Goal: Information Seeking & Learning: Check status

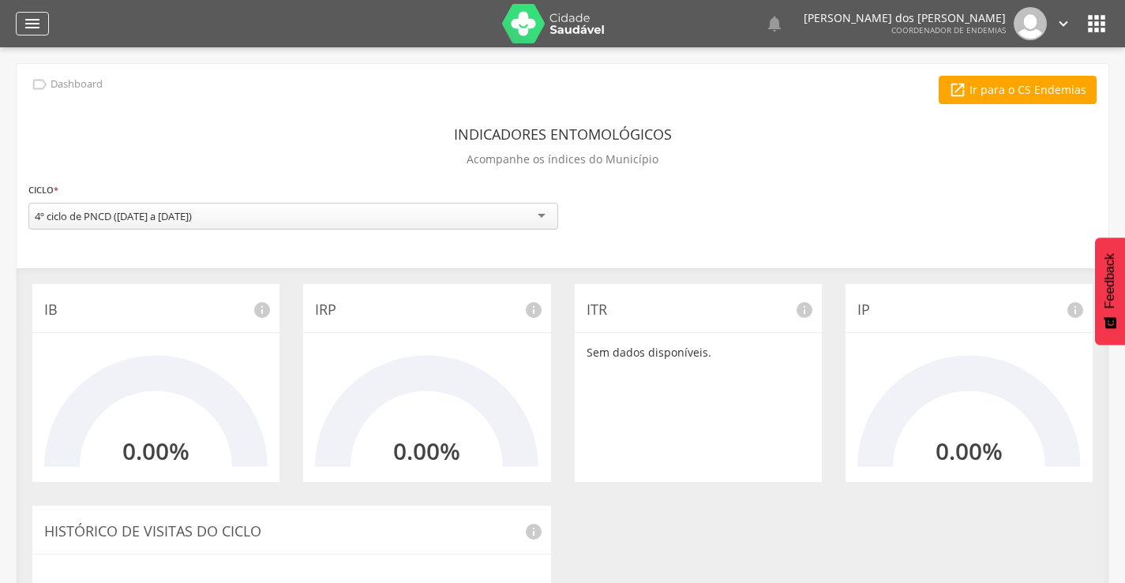
click at [33, 22] on icon "" at bounding box center [32, 23] width 19 height 19
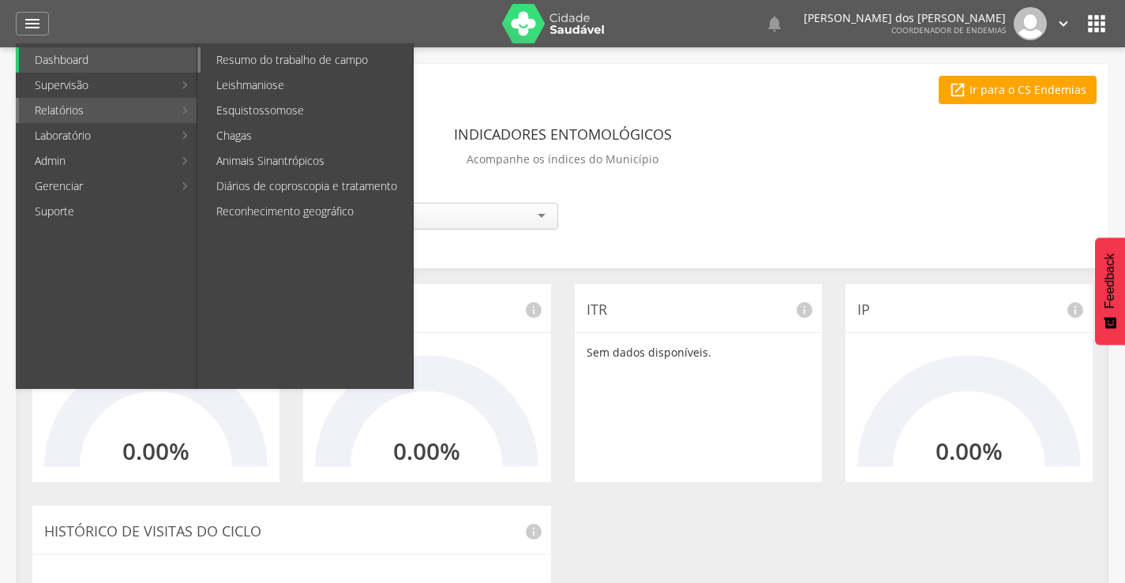
click at [234, 64] on link "Resumo do trabalho de campo" at bounding box center [307, 59] width 212 height 25
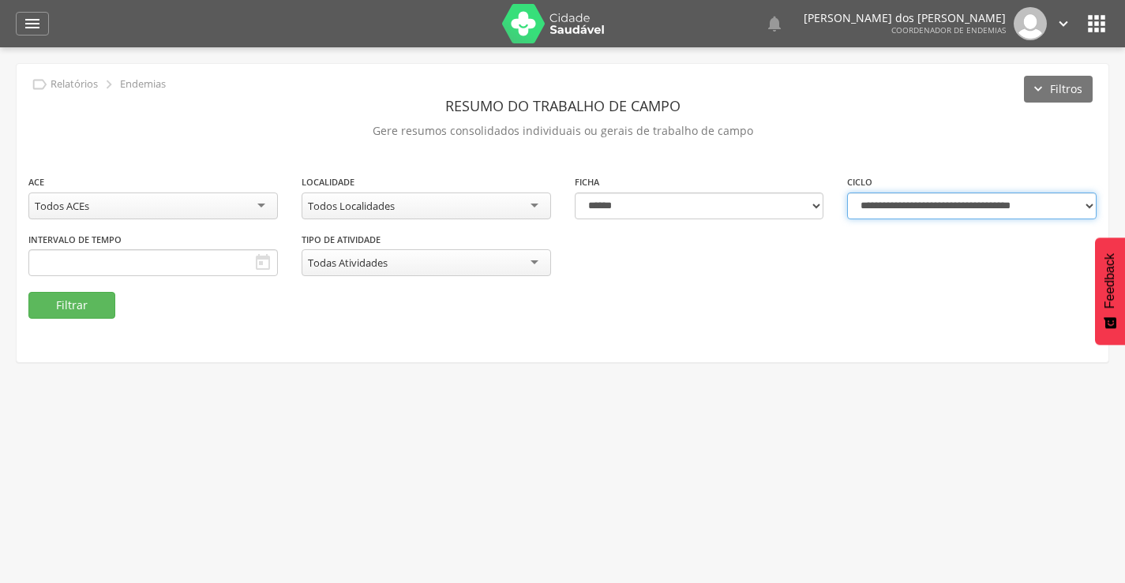
click at [958, 201] on select "**********" at bounding box center [971, 206] width 249 height 27
select select "**********"
click at [847, 193] on select "**********" at bounding box center [971, 206] width 249 height 27
type input "**********"
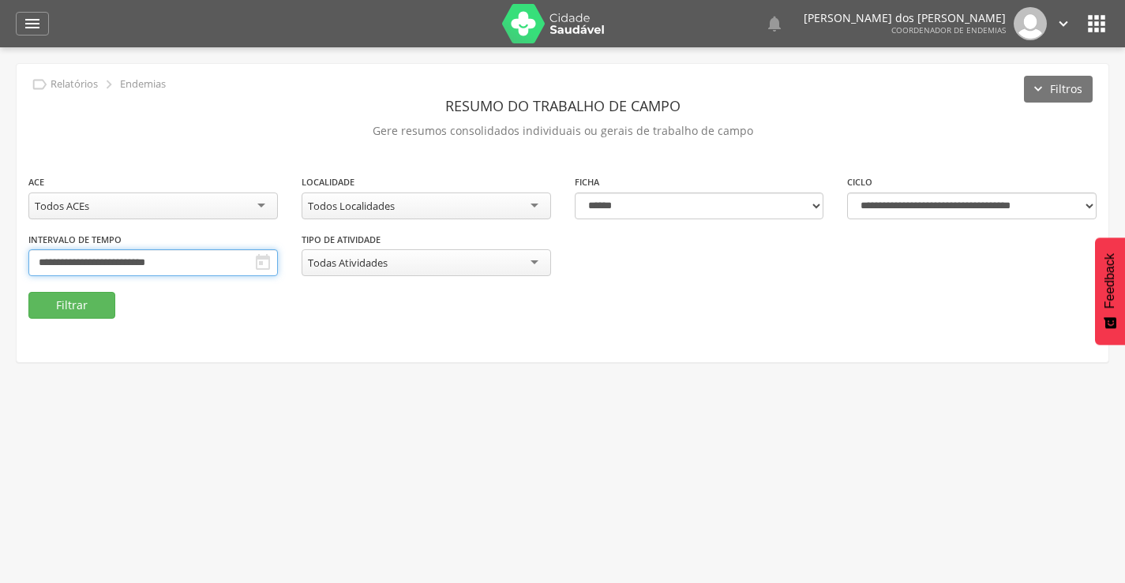
click at [168, 268] on input "**********" at bounding box center [152, 262] width 249 height 27
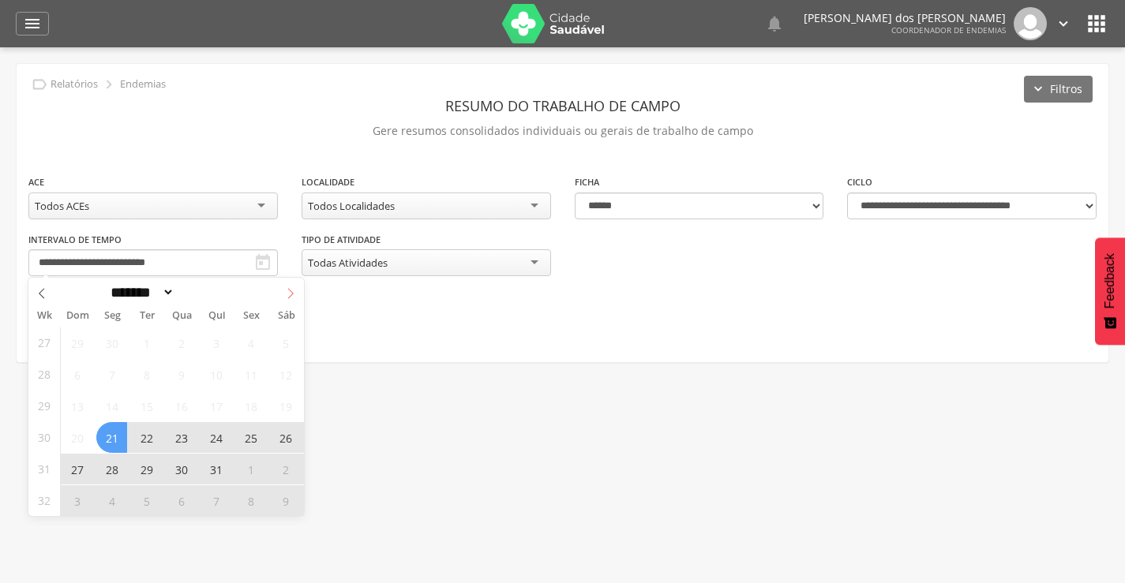
click at [294, 291] on icon at bounding box center [290, 293] width 11 height 11
select select "*"
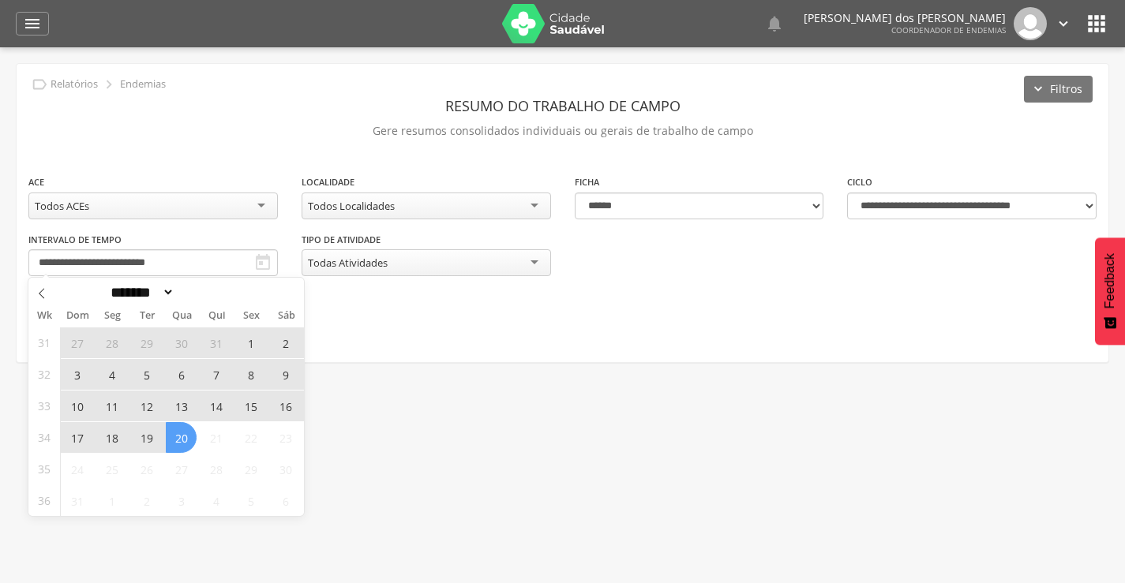
click at [107, 378] on span "4" at bounding box center [111, 374] width 31 height 31
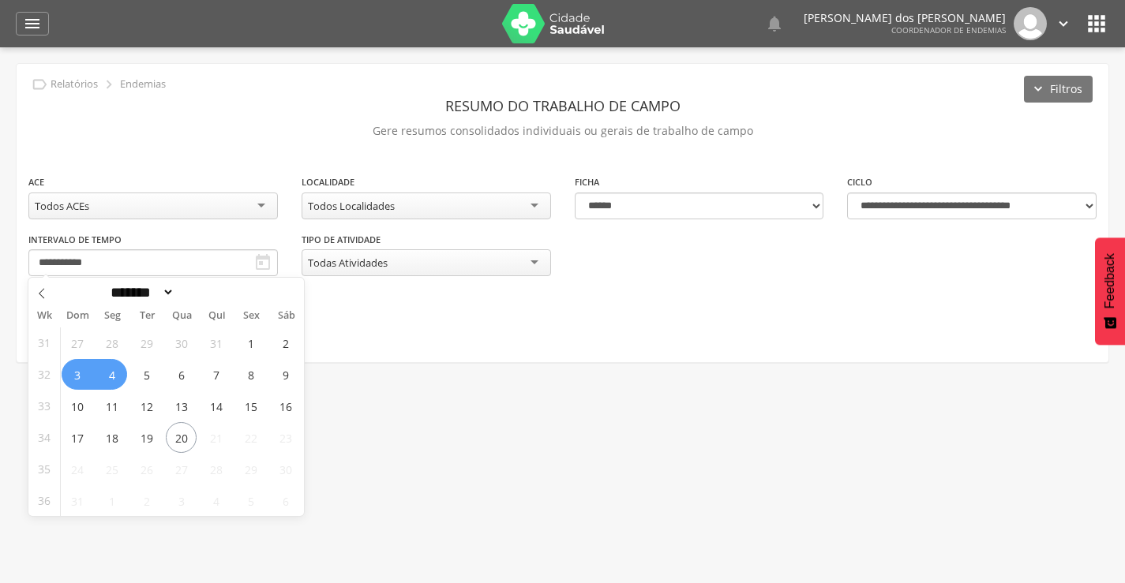
click at [86, 378] on span "3" at bounding box center [77, 374] width 31 height 31
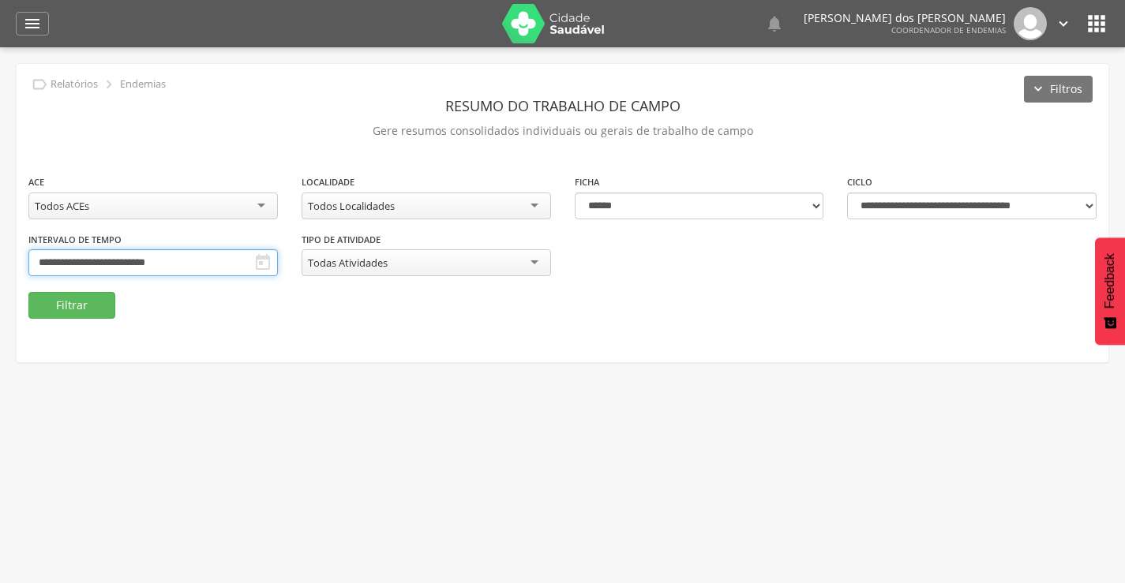
click at [181, 264] on input "**********" at bounding box center [152, 262] width 249 height 27
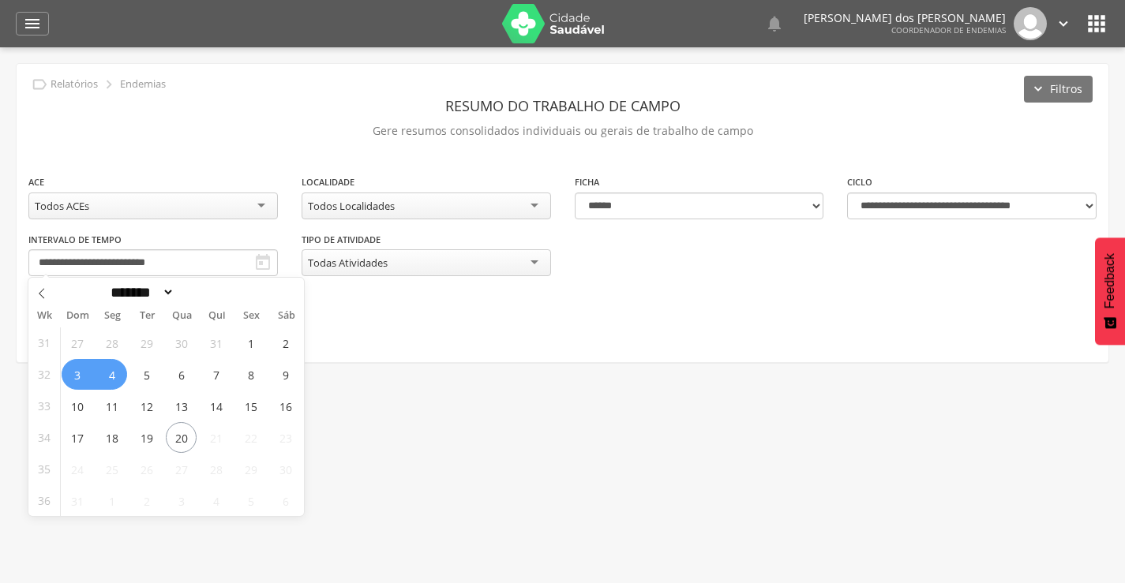
click at [77, 377] on span "3" at bounding box center [77, 374] width 31 height 31
click at [275, 374] on span "9" at bounding box center [285, 374] width 31 height 31
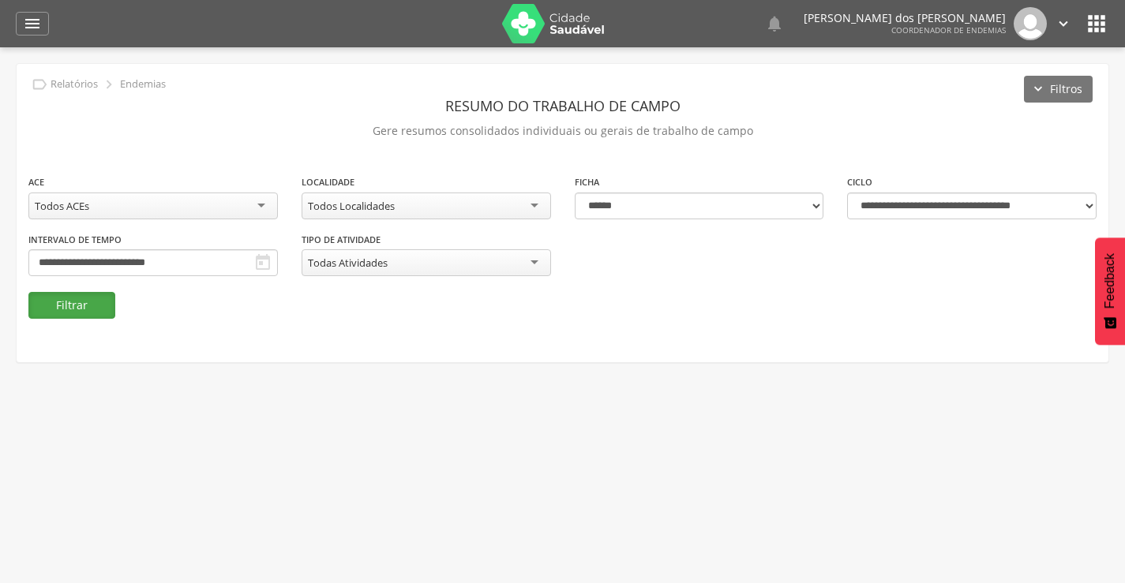
click at [81, 311] on button "Filtrar" at bounding box center [71, 305] width 87 height 27
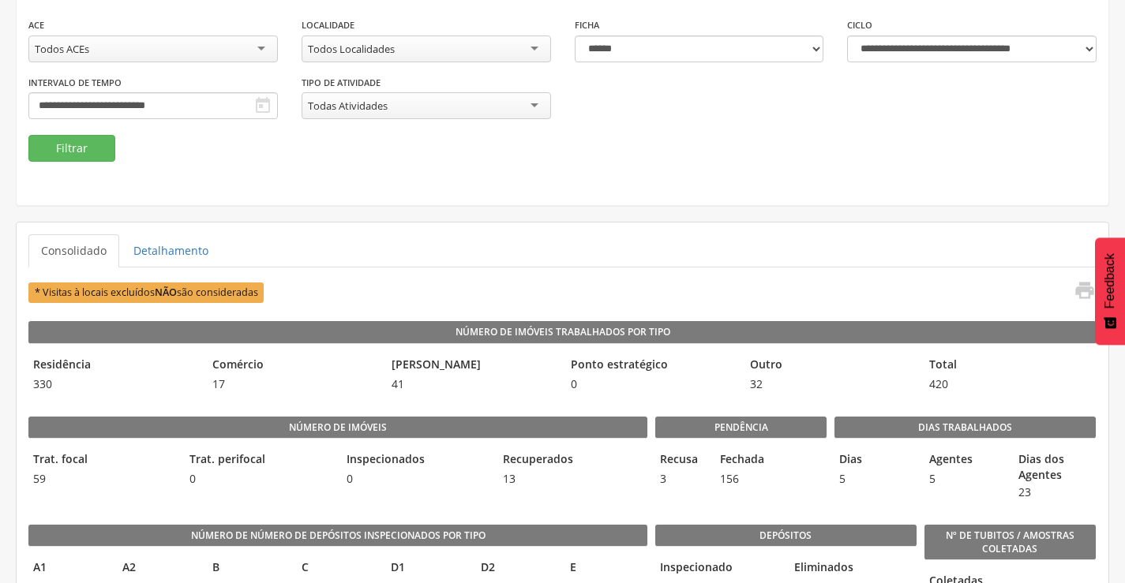
scroll to position [158, 0]
click at [1080, 291] on icon "" at bounding box center [1085, 290] width 22 height 22
click at [216, 54] on div "Todos ACEs" at bounding box center [152, 48] width 249 height 27
click at [79, 146] on button "Filtrar" at bounding box center [71, 147] width 87 height 27
click at [1081, 287] on icon "" at bounding box center [1085, 290] width 22 height 22
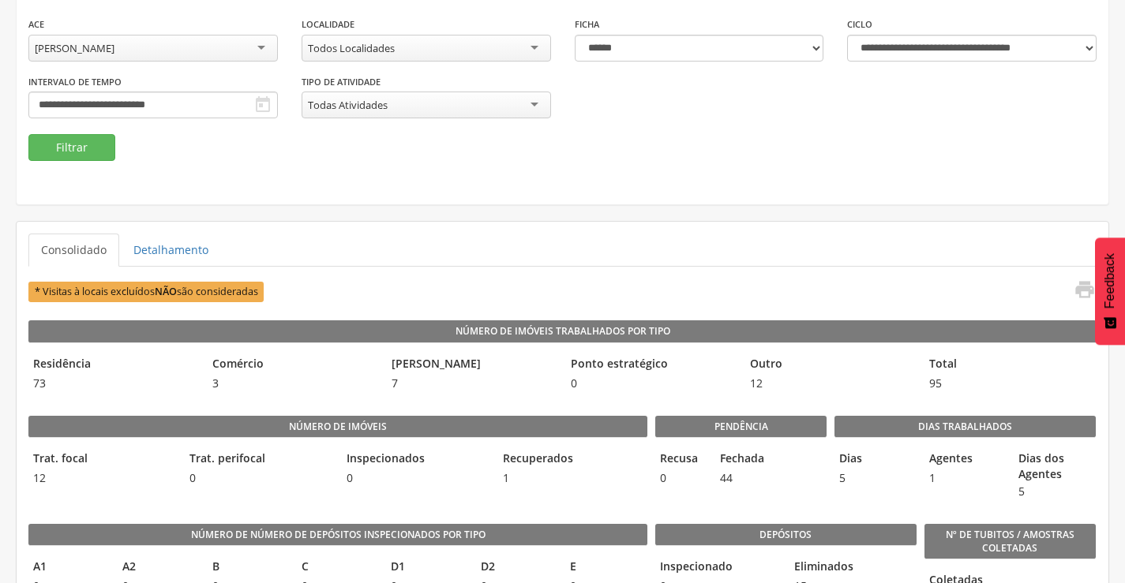
click at [114, 50] on div "[PERSON_NAME]" at bounding box center [75, 48] width 80 height 14
click at [66, 141] on button "Filtrar" at bounding box center [71, 147] width 87 height 27
click at [1084, 291] on icon "" at bounding box center [1085, 290] width 22 height 22
click at [191, 51] on div "[PERSON_NAME] dos [PERSON_NAME]" at bounding box center [126, 48] width 182 height 14
click at [86, 146] on button "Filtrar" at bounding box center [71, 147] width 87 height 27
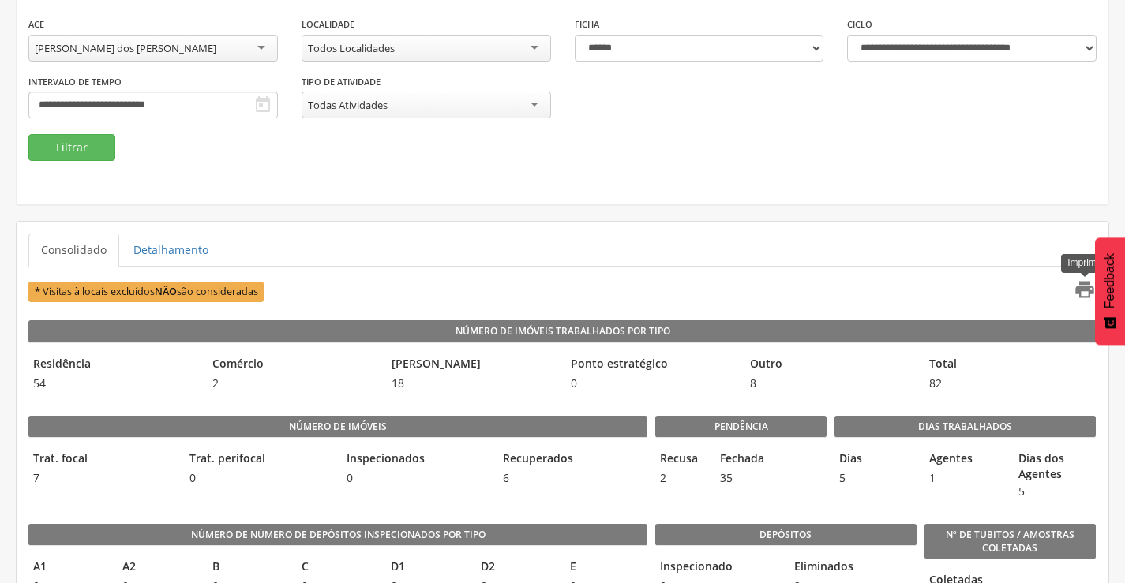
click at [1078, 287] on icon "" at bounding box center [1085, 290] width 22 height 22
click at [183, 54] on div "[PERSON_NAME] dos [PERSON_NAME]" at bounding box center [152, 48] width 249 height 27
click at [63, 153] on button "Filtrar" at bounding box center [71, 147] width 87 height 27
click at [1081, 289] on icon "" at bounding box center [1085, 290] width 22 height 22
click at [223, 52] on div "[PERSON_NAME] do [PERSON_NAME] Bonfim" at bounding box center [152, 48] width 249 height 27
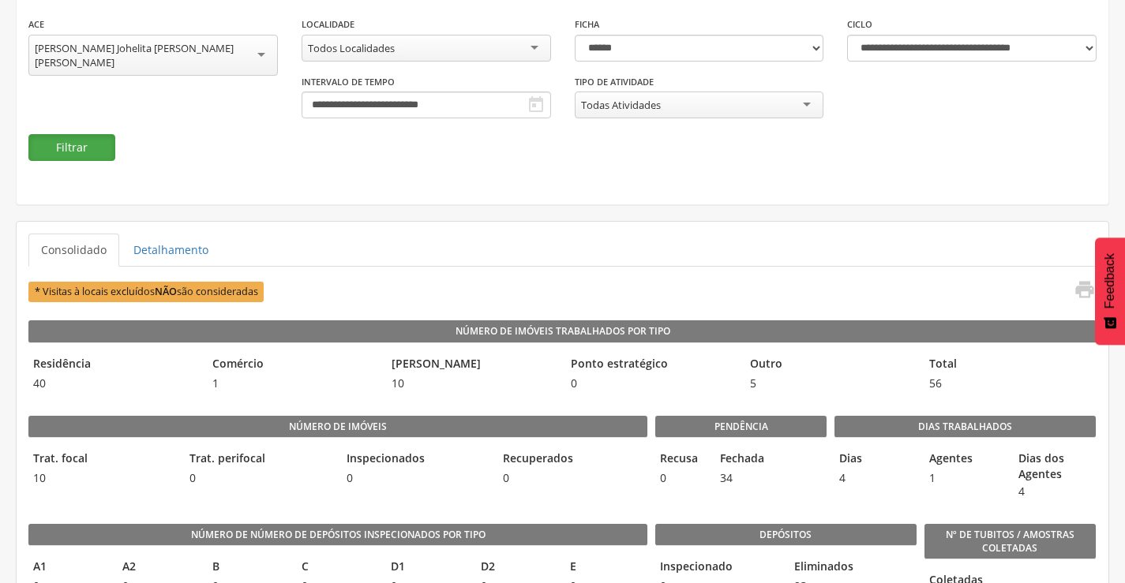
click at [87, 148] on button "Filtrar" at bounding box center [71, 147] width 87 height 27
click at [1086, 291] on icon "" at bounding box center [1085, 290] width 22 height 22
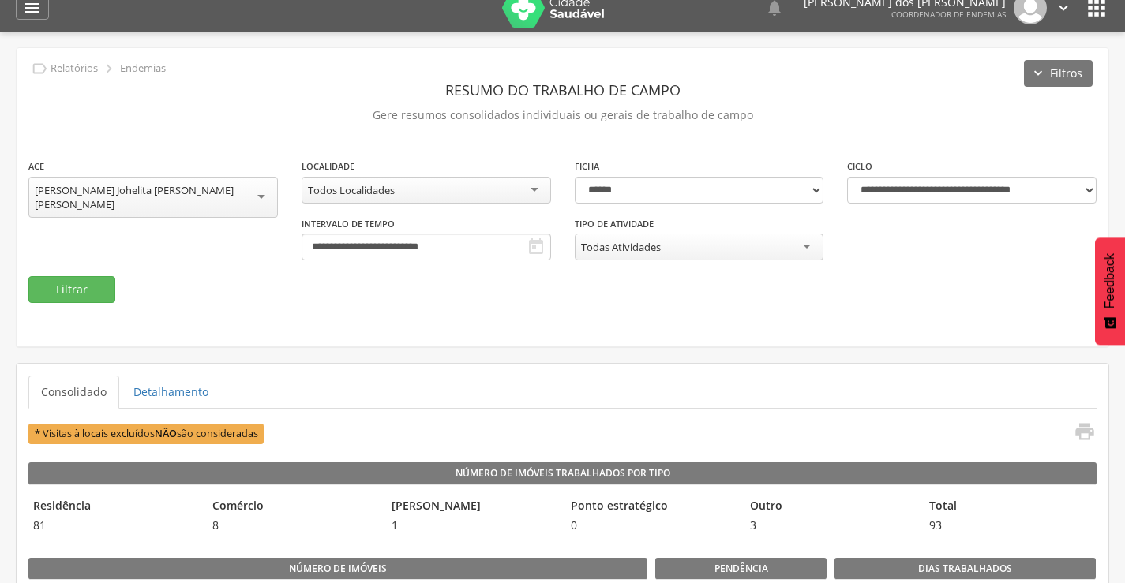
scroll to position [0, 0]
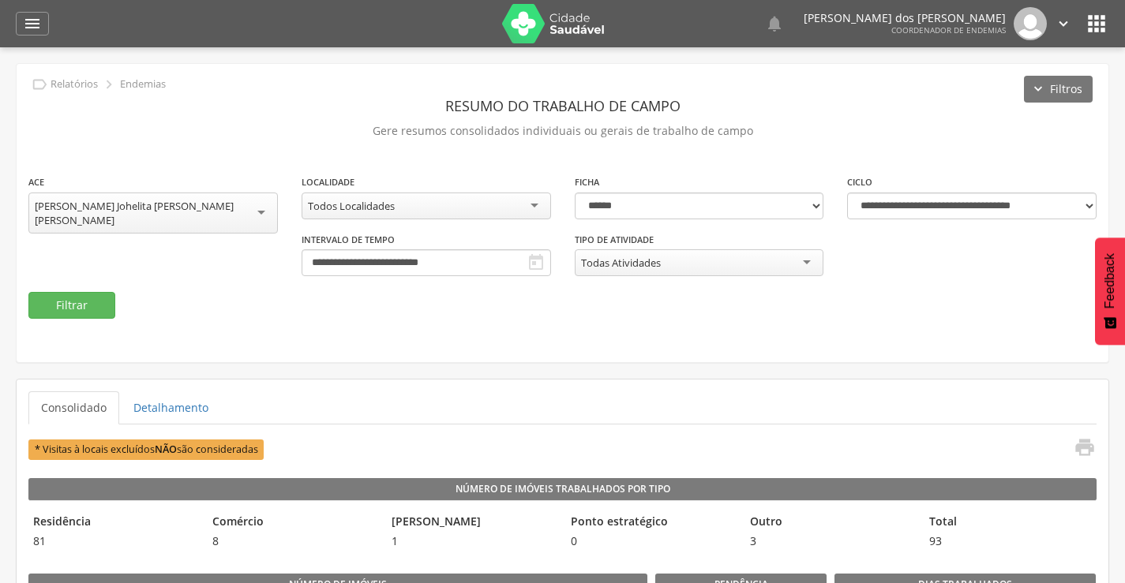
click at [124, 207] on div "[PERSON_NAME] Johelita [PERSON_NAME] [PERSON_NAME]" at bounding box center [153, 213] width 237 height 28
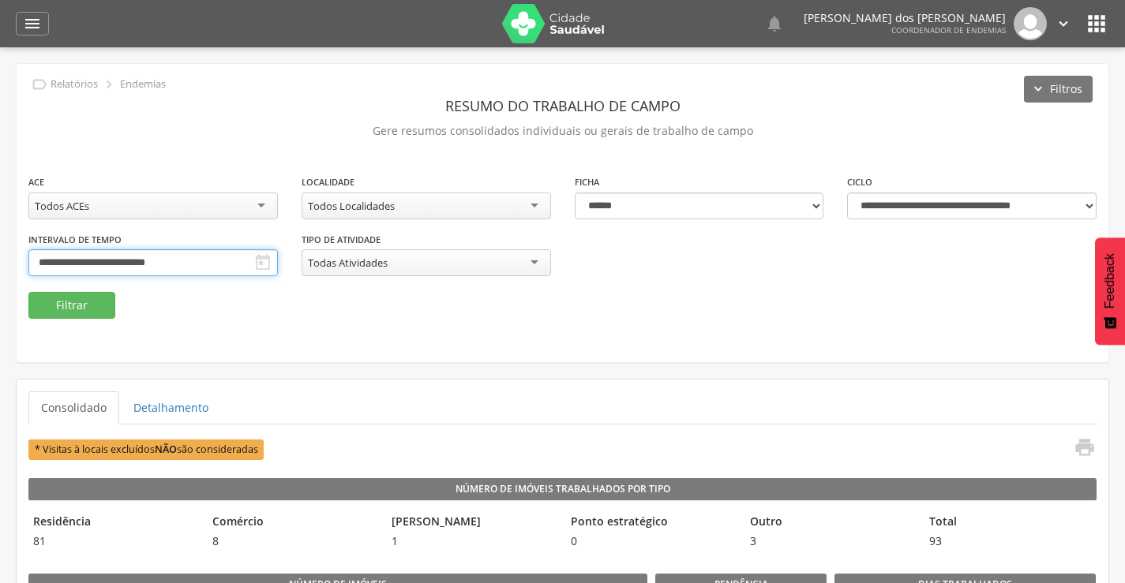
click at [88, 261] on input "**********" at bounding box center [152, 262] width 249 height 27
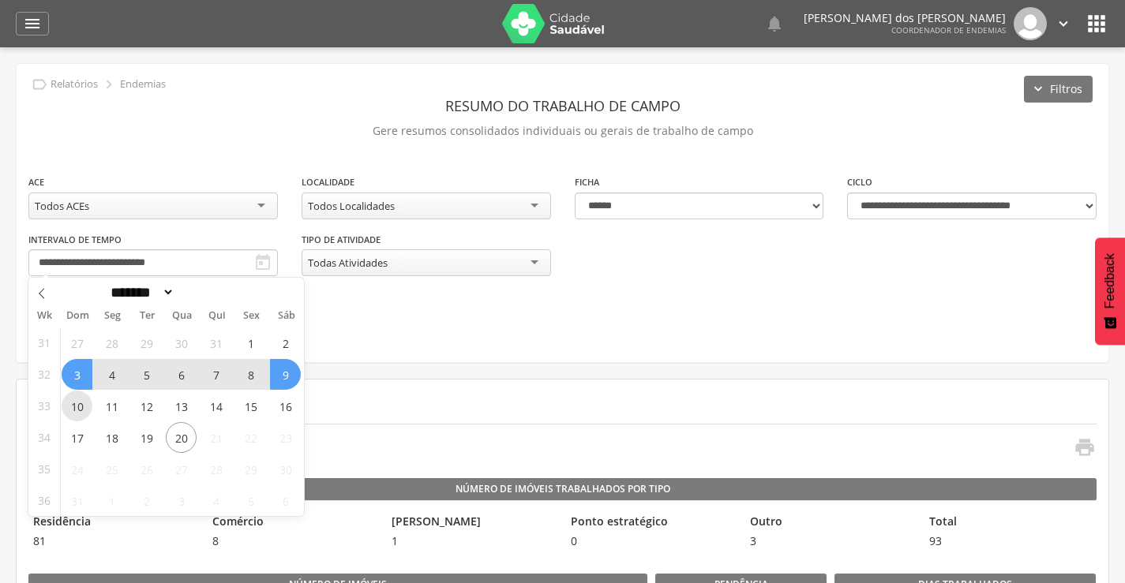
click at [78, 410] on span "10" at bounding box center [77, 406] width 31 height 31
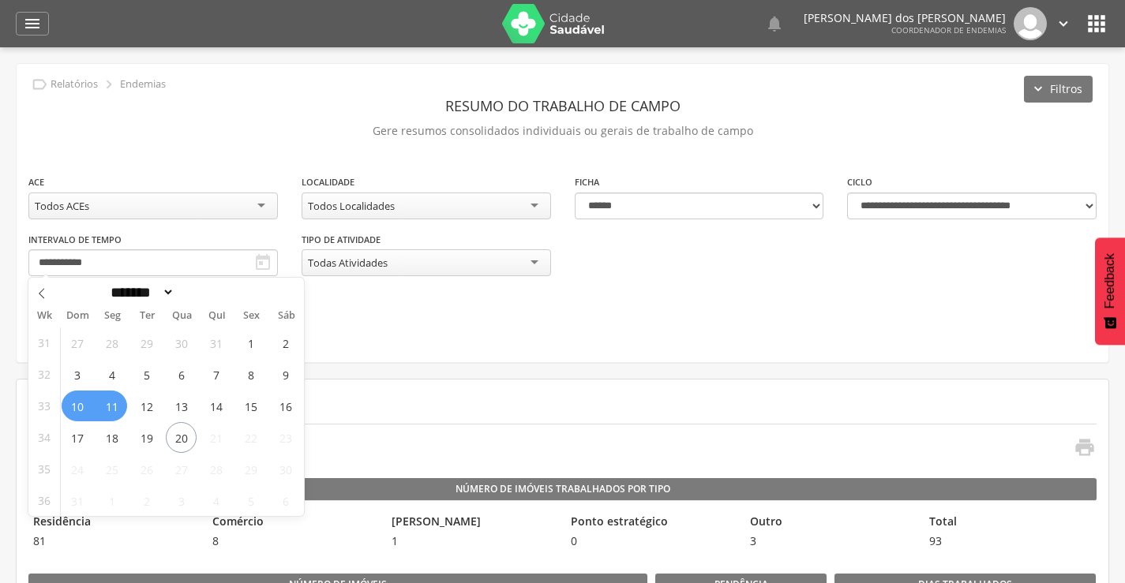
click at [104, 409] on span "11" at bounding box center [111, 406] width 31 height 31
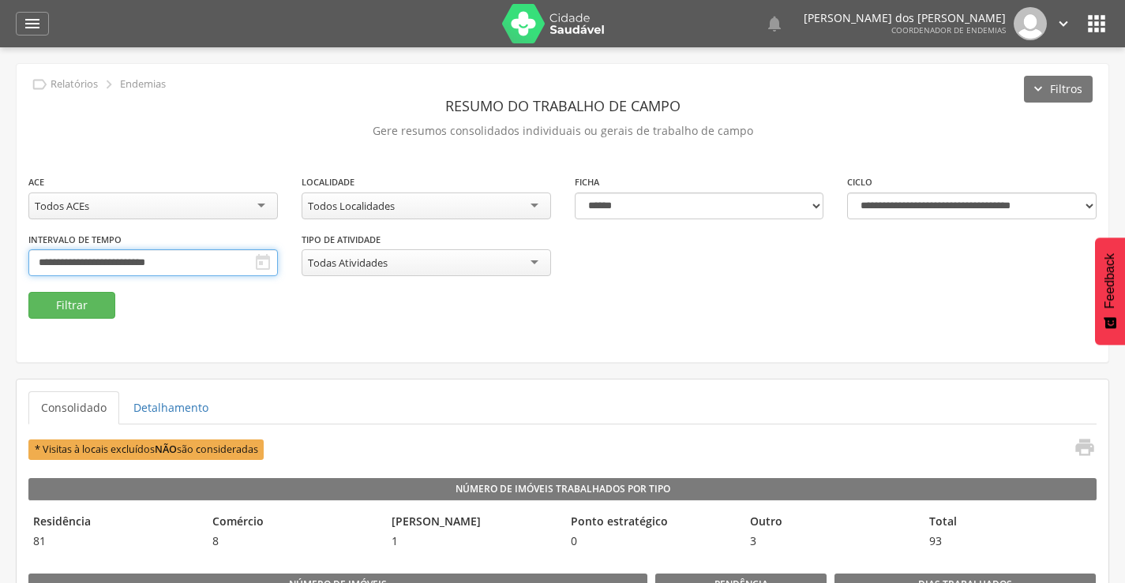
click at [71, 255] on input "**********" at bounding box center [152, 262] width 249 height 27
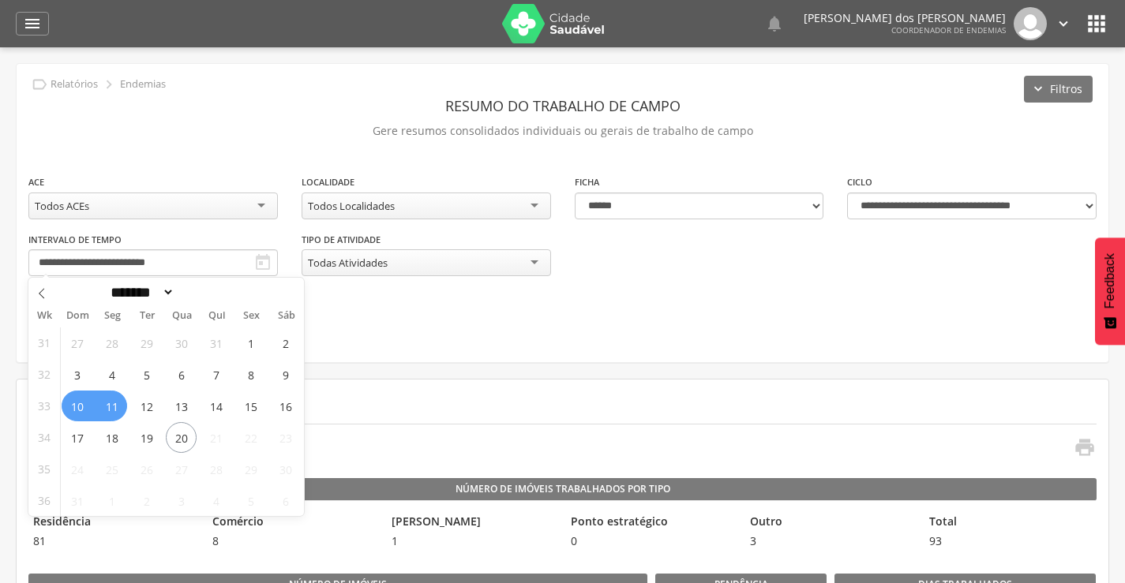
click at [109, 410] on span "11" at bounding box center [111, 406] width 31 height 31
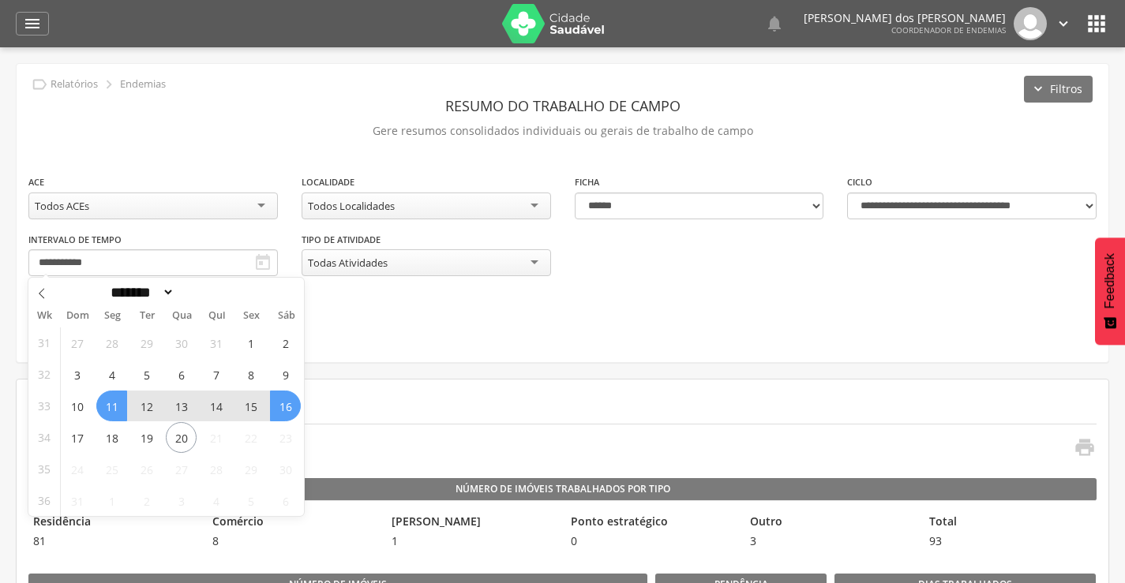
click at [288, 408] on span "16" at bounding box center [285, 406] width 31 height 31
type input "**********"
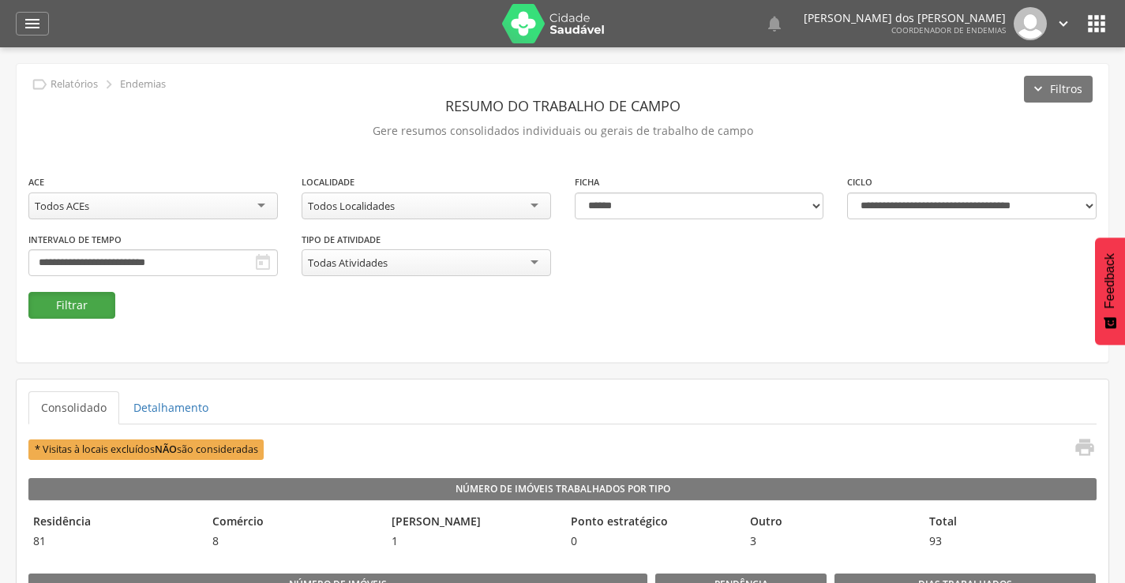
click at [41, 308] on button "Filtrar" at bounding box center [71, 305] width 87 height 27
click at [33, 29] on icon "" at bounding box center [32, 23] width 19 height 19
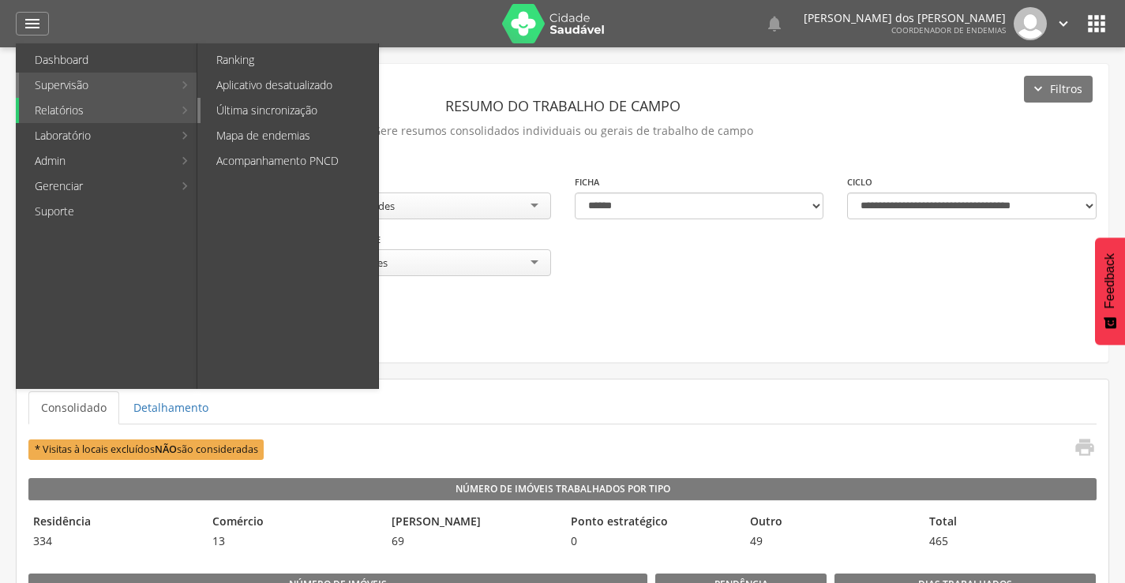
click at [306, 107] on link "Última sincronização" at bounding box center [290, 110] width 178 height 25
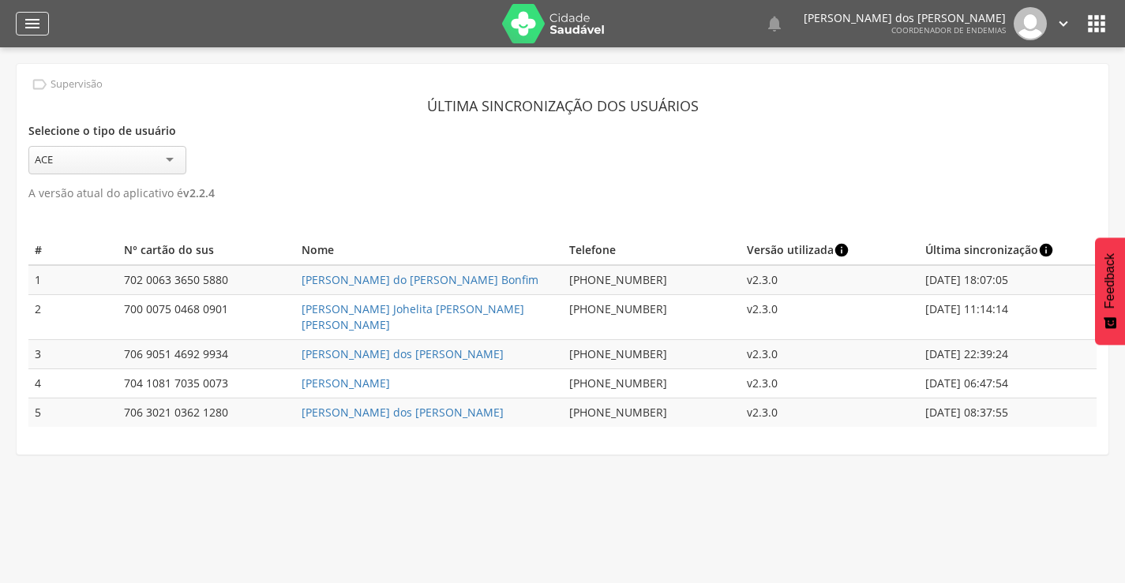
click at [39, 26] on icon "" at bounding box center [32, 23] width 19 height 19
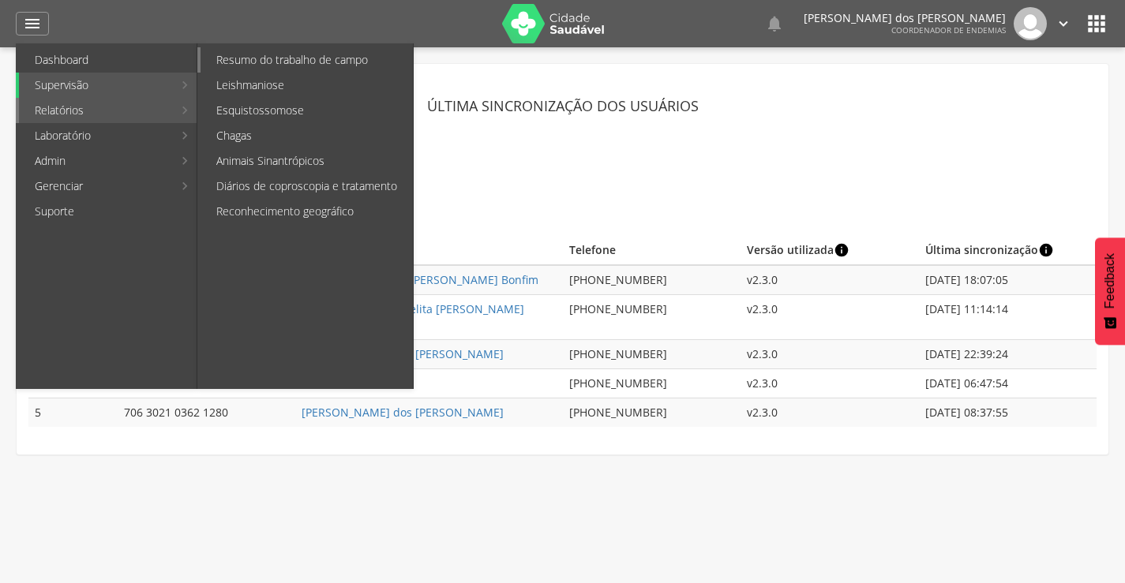
click at [264, 55] on link "Resumo do trabalho de campo" at bounding box center [307, 59] width 212 height 25
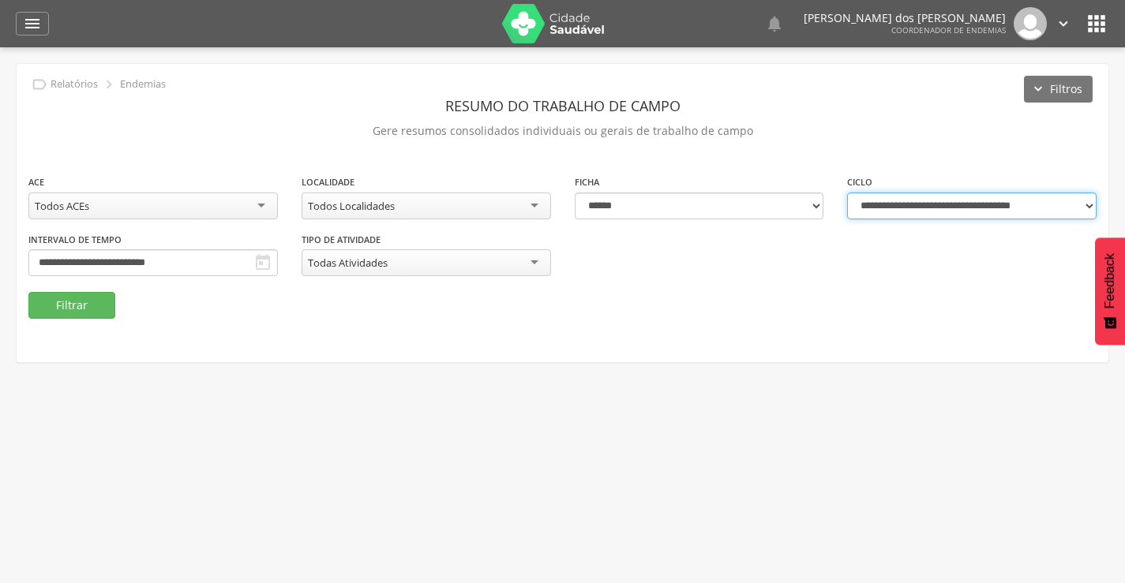
click at [928, 201] on select "**********" at bounding box center [971, 206] width 249 height 27
select select "**********"
click at [847, 193] on select "**********" at bounding box center [971, 206] width 249 height 27
type input "**********"
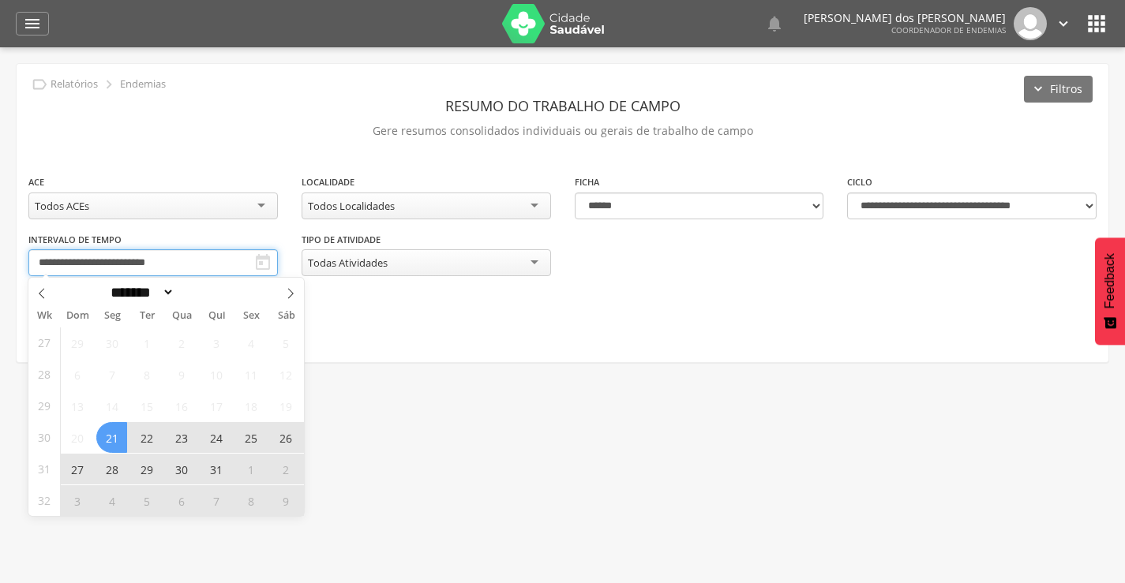
click at [103, 272] on input "**********" at bounding box center [152, 262] width 249 height 27
click at [298, 296] on span at bounding box center [290, 291] width 27 height 27
select select "*"
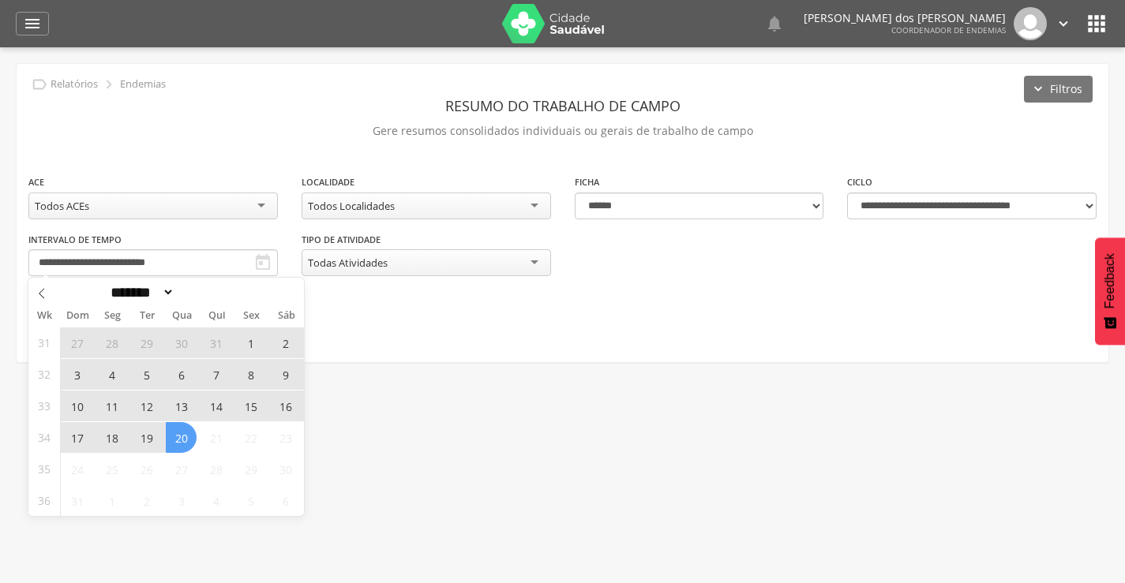
click at [109, 406] on span "11" at bounding box center [111, 406] width 31 height 31
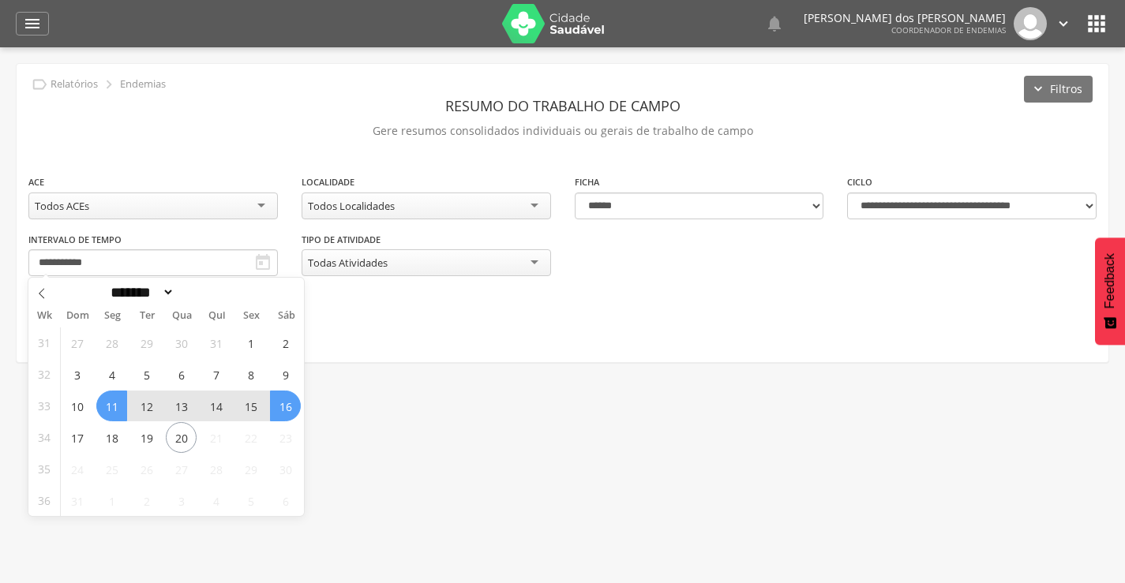
click at [276, 409] on span "16" at bounding box center [285, 406] width 31 height 31
type input "**********"
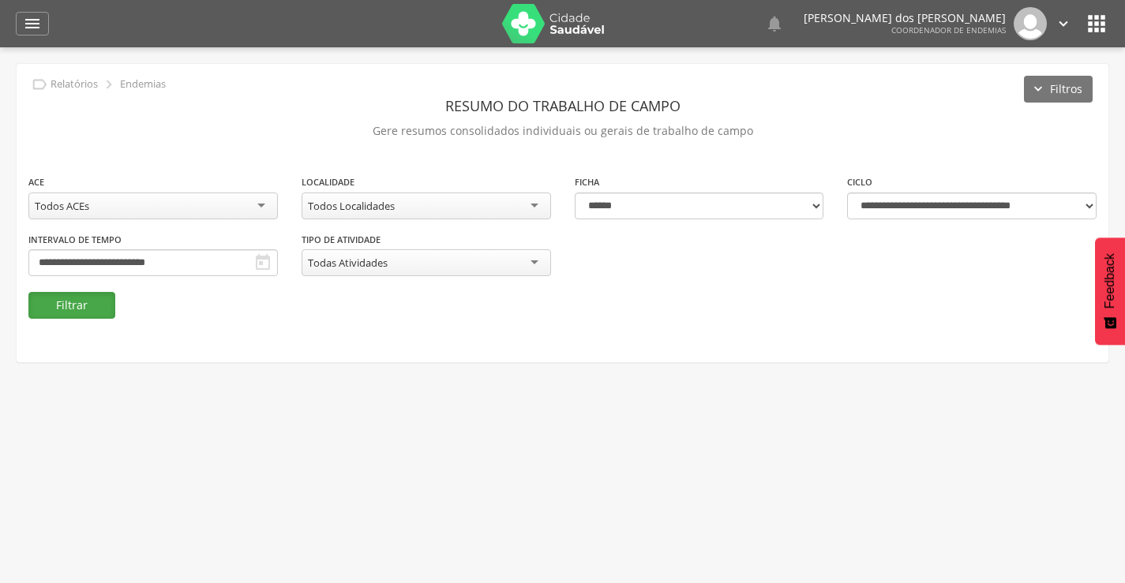
click at [76, 313] on button "Filtrar" at bounding box center [71, 305] width 87 height 27
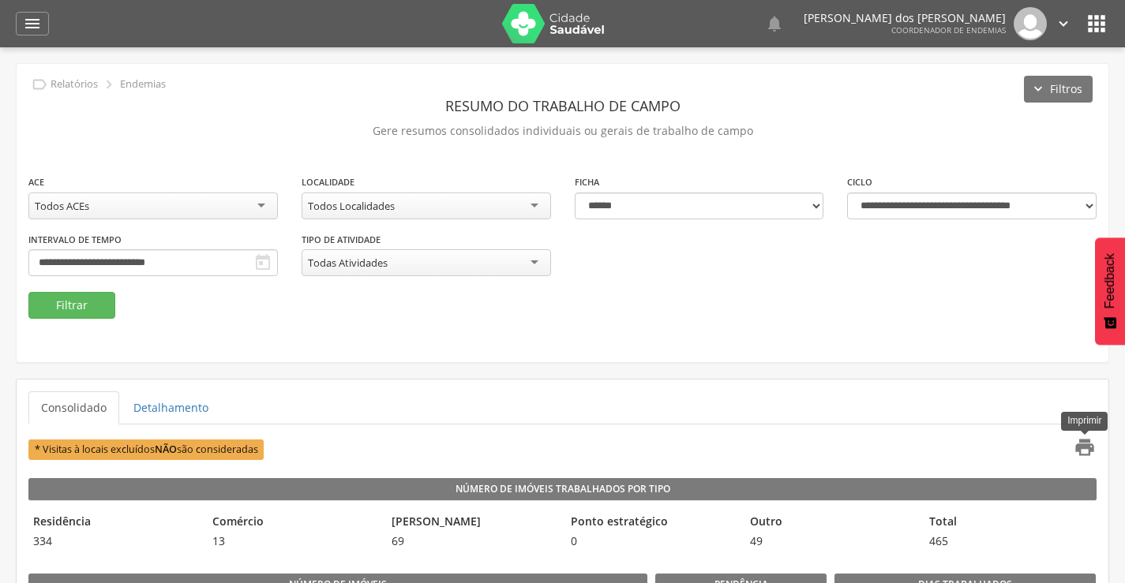
click at [1084, 453] on icon "" at bounding box center [1085, 448] width 22 height 22
click at [111, 208] on div "Todos ACEs" at bounding box center [152, 206] width 249 height 27
click at [73, 321] on div "**********" at bounding box center [563, 213] width 1092 height 298
click at [76, 309] on button "Filtrar" at bounding box center [71, 305] width 87 height 27
click at [1090, 445] on icon "" at bounding box center [1085, 448] width 22 height 22
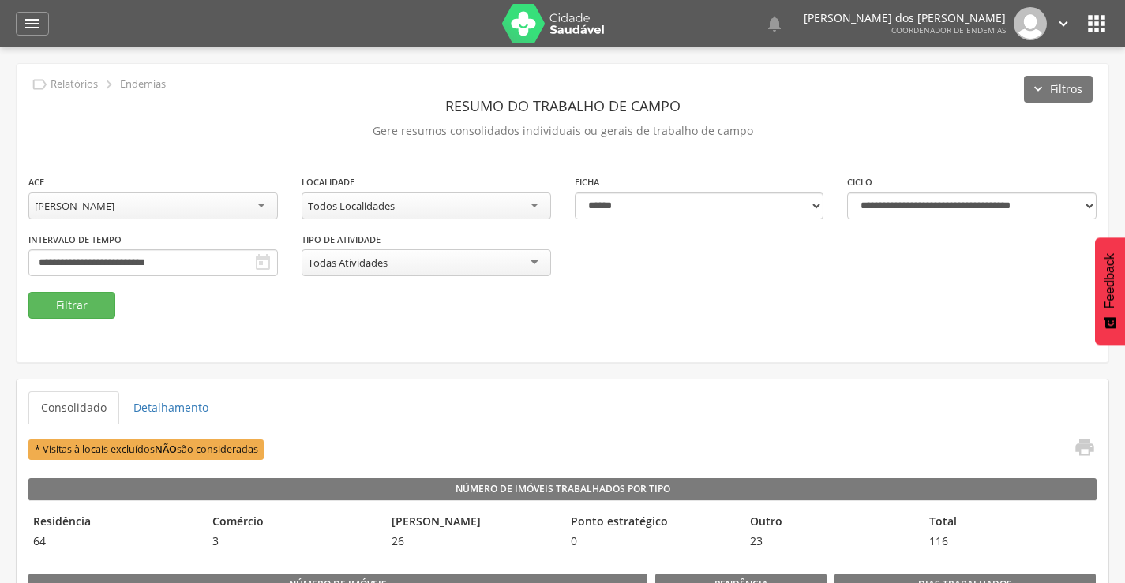
click at [114, 219] on div "**********" at bounding box center [153, 203] width 273 height 58
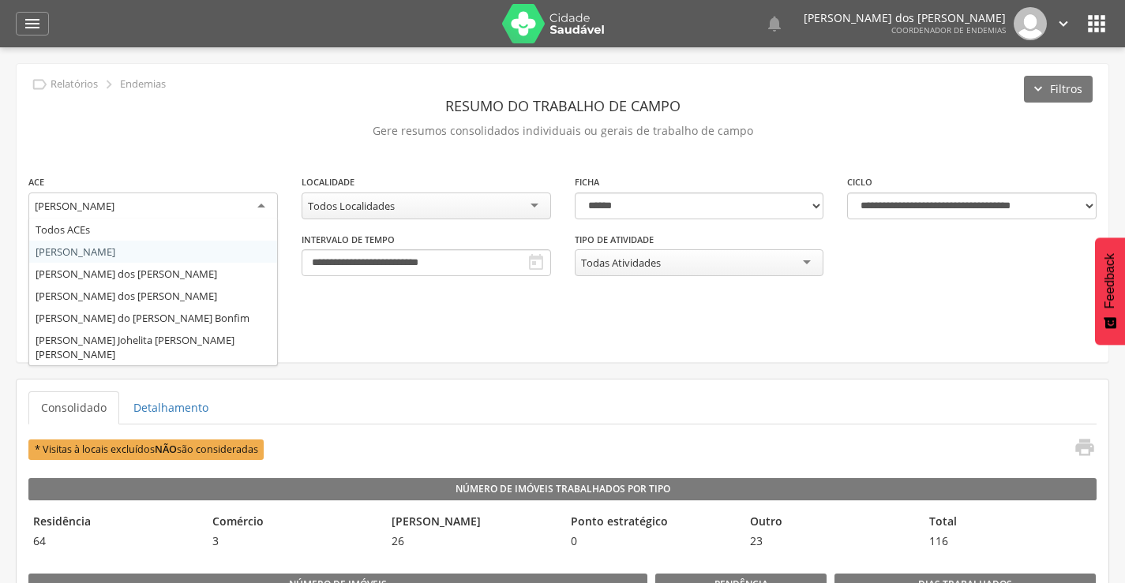
click at [114, 218] on div "[PERSON_NAME] Todos ACEs Andressa [PERSON_NAME] de [PERSON_NAME] [PERSON_NAME] …" at bounding box center [152, 207] width 249 height 28
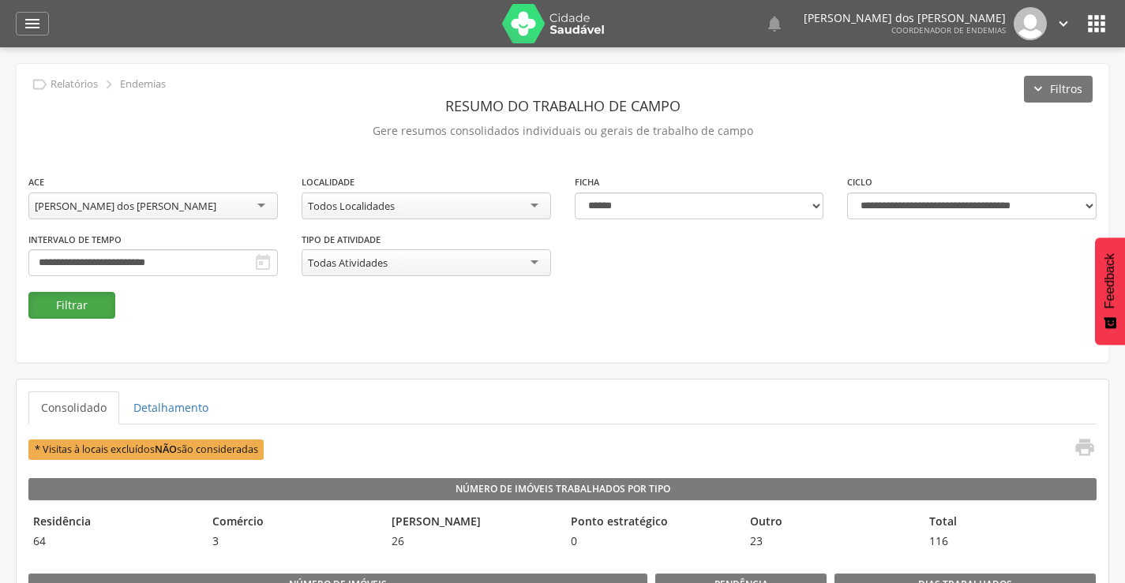
click at [81, 298] on button "Filtrar" at bounding box center [71, 305] width 87 height 27
click at [1082, 449] on icon "" at bounding box center [1085, 448] width 22 height 22
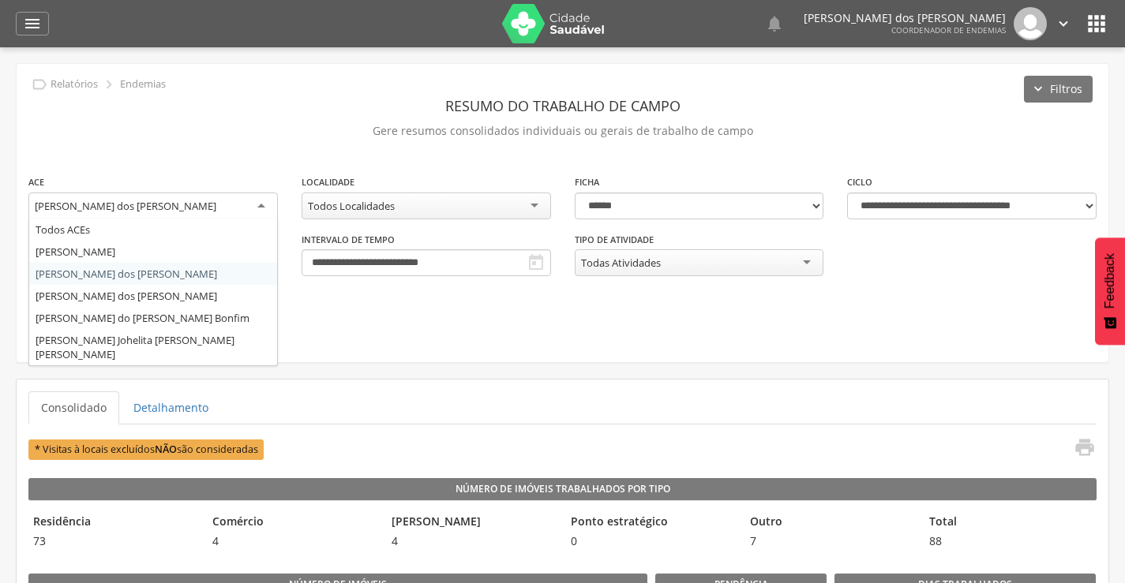
click at [137, 206] on div "[PERSON_NAME] dos [PERSON_NAME]" at bounding box center [126, 206] width 182 height 14
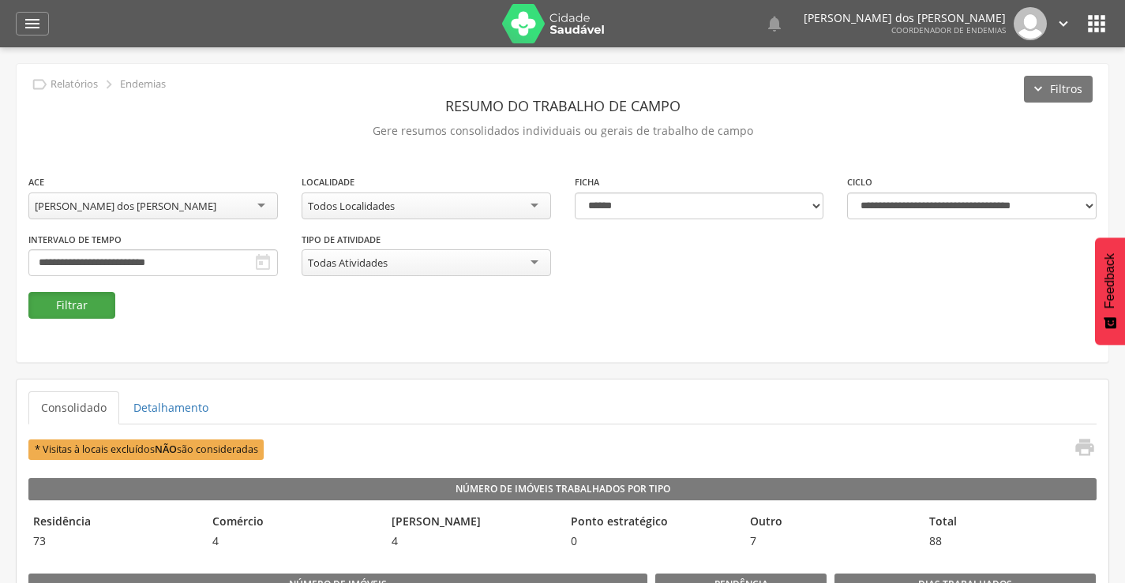
click at [86, 298] on button "Filtrar" at bounding box center [71, 305] width 87 height 27
click at [1083, 456] on icon "" at bounding box center [1085, 448] width 22 height 22
click at [149, 208] on div "[PERSON_NAME] dos [PERSON_NAME]" at bounding box center [126, 206] width 182 height 14
click at [81, 301] on button "Filtrar" at bounding box center [71, 305] width 87 height 27
click at [1091, 448] on icon "" at bounding box center [1085, 448] width 22 height 22
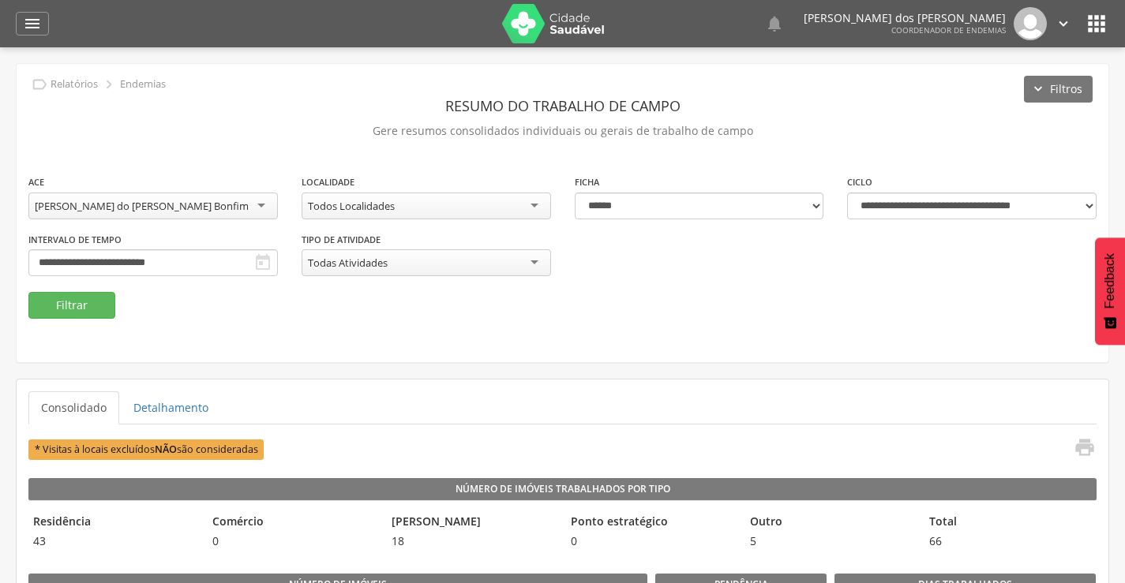
click at [179, 209] on div "[PERSON_NAME] do [PERSON_NAME] Bonfim" at bounding box center [142, 206] width 214 height 14
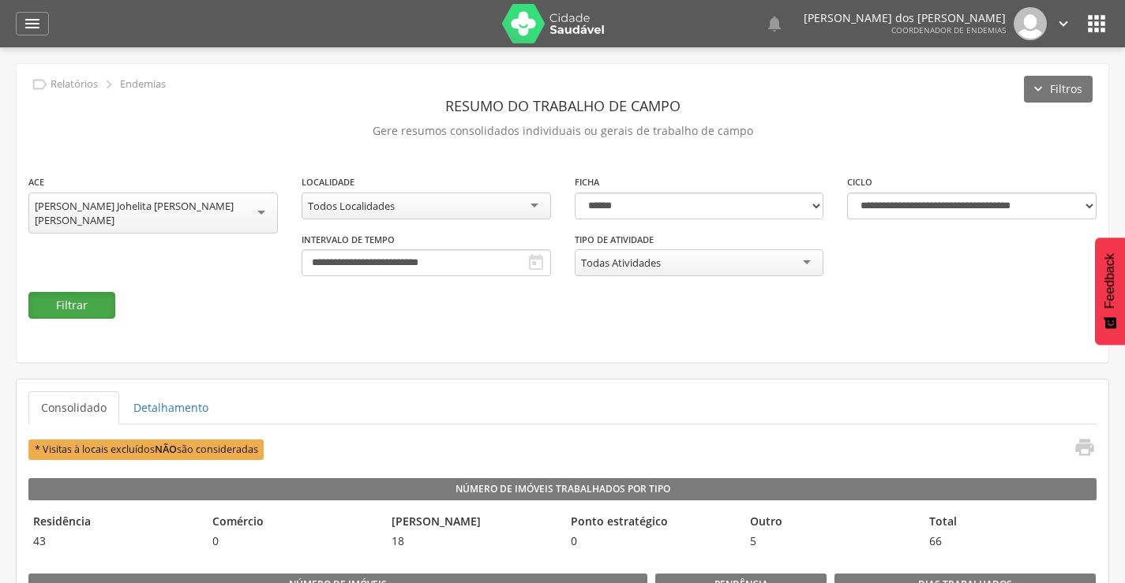
click at [77, 302] on button "Filtrar" at bounding box center [71, 305] width 87 height 27
click at [1095, 445] on icon "" at bounding box center [1085, 448] width 22 height 22
click at [34, 16] on icon "" at bounding box center [32, 23] width 19 height 19
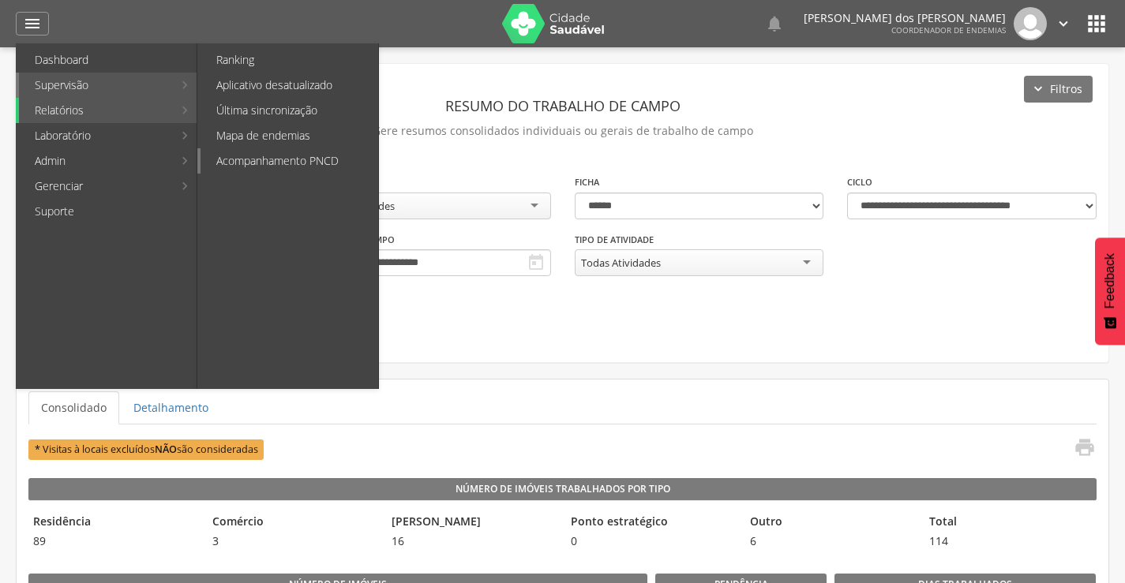
click at [276, 153] on link "Acompanhamento PNCD" at bounding box center [290, 160] width 178 height 25
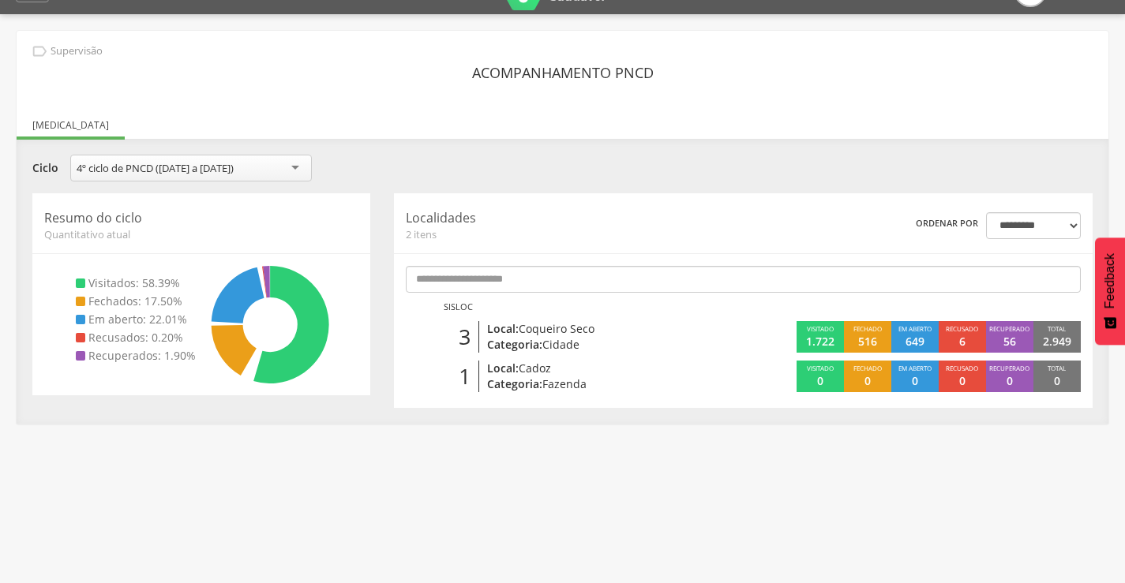
scroll to position [47, 0]
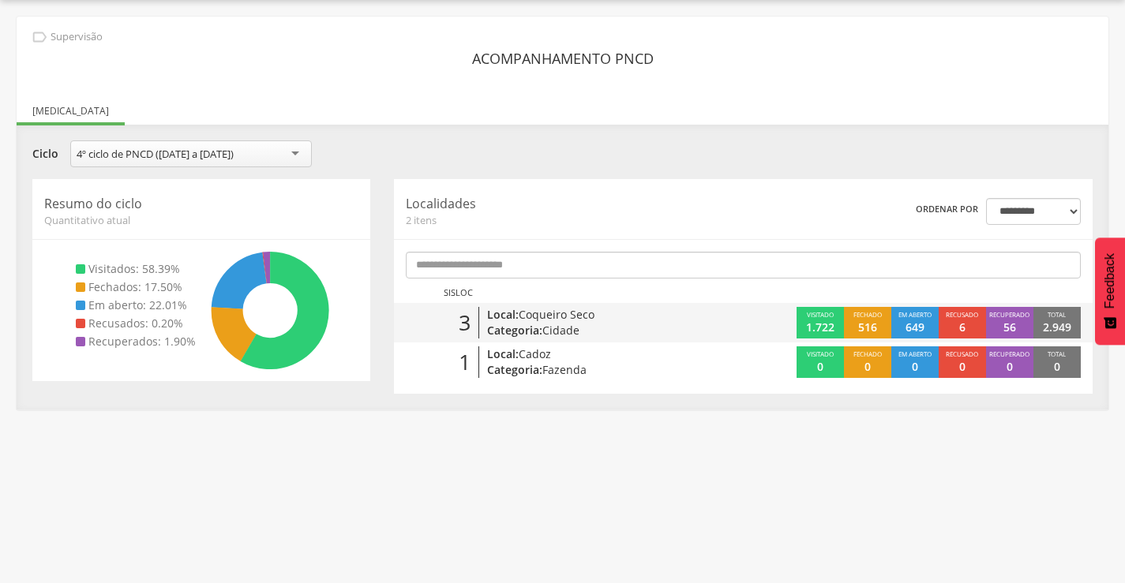
click at [822, 328] on p "1.722" at bounding box center [820, 328] width 28 height 16
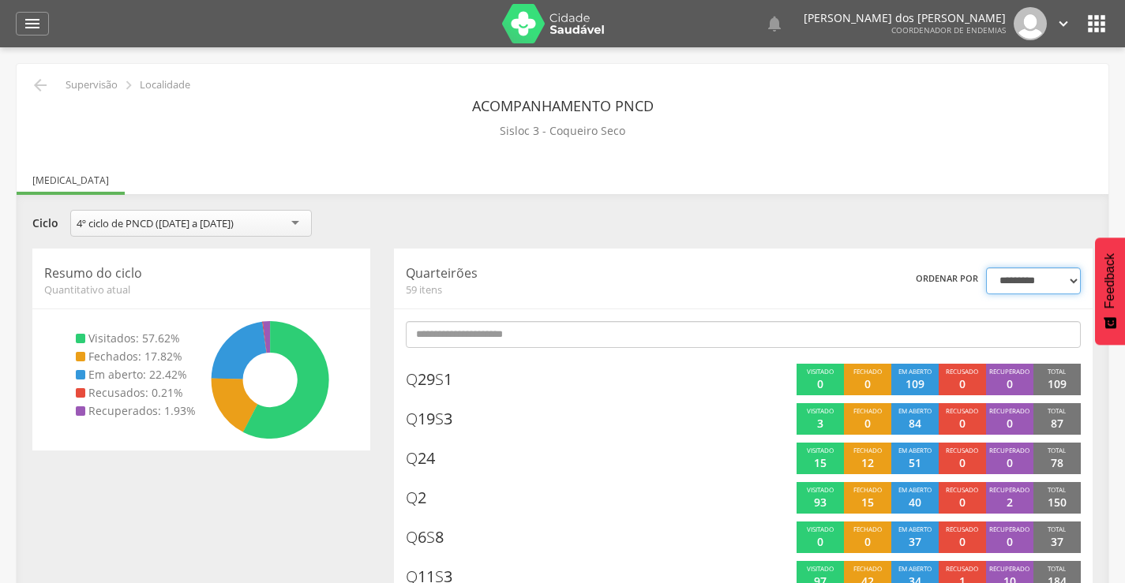
click at [1072, 281] on select "**********" at bounding box center [1033, 281] width 95 height 27
select select "*"
click at [986, 268] on select "**********" at bounding box center [1033, 281] width 95 height 27
click at [2, 7] on header " Dashboard Supervisão Ranking Aplicativo desatualizado Última sincronização Ma…" at bounding box center [562, 23] width 1125 height 47
click at [27, 21] on icon "" at bounding box center [32, 23] width 19 height 19
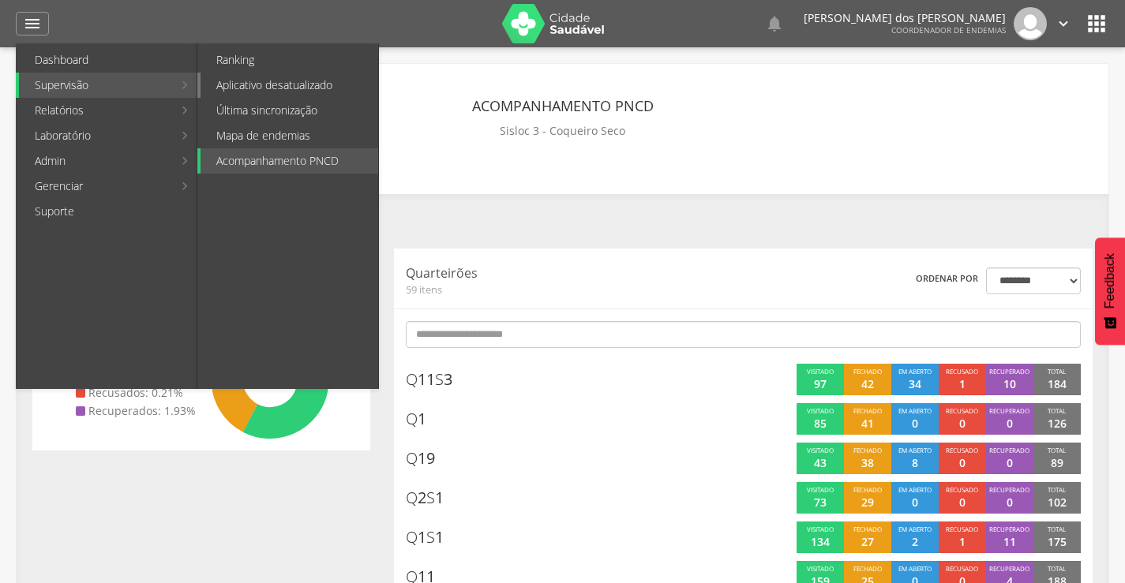
click at [292, 93] on link "Aplicativo desatualizado" at bounding box center [290, 85] width 178 height 25
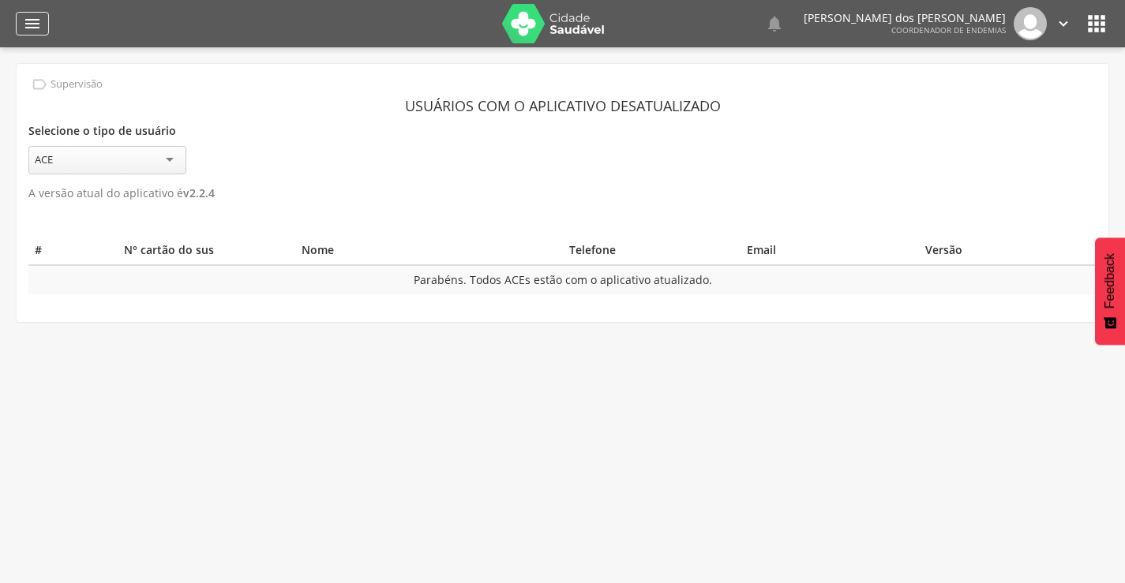
click at [29, 24] on icon "" at bounding box center [32, 23] width 19 height 19
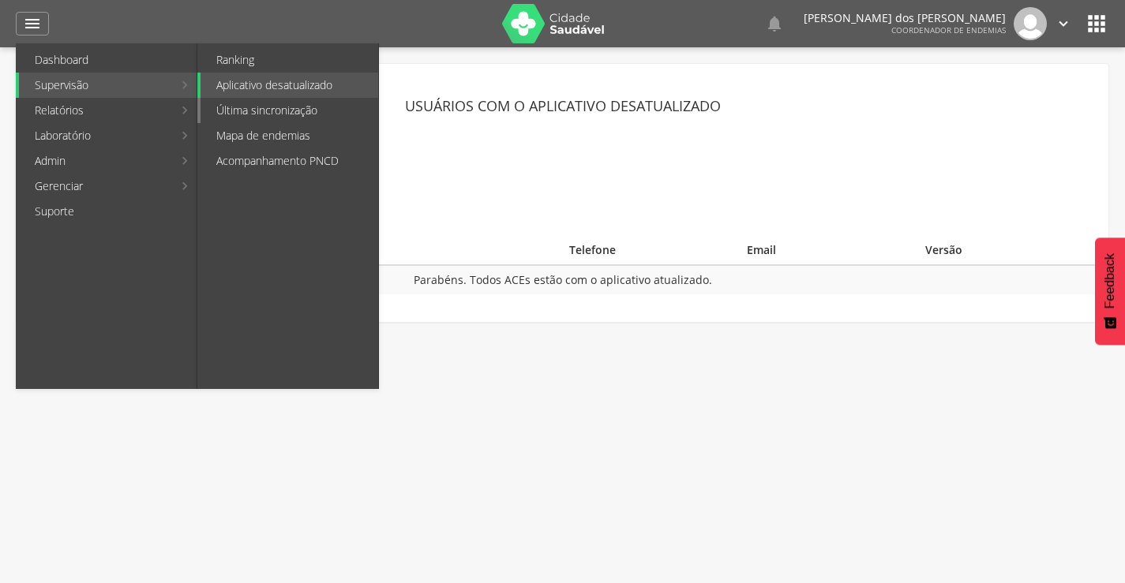
click at [262, 112] on link "Última sincronização" at bounding box center [290, 110] width 178 height 25
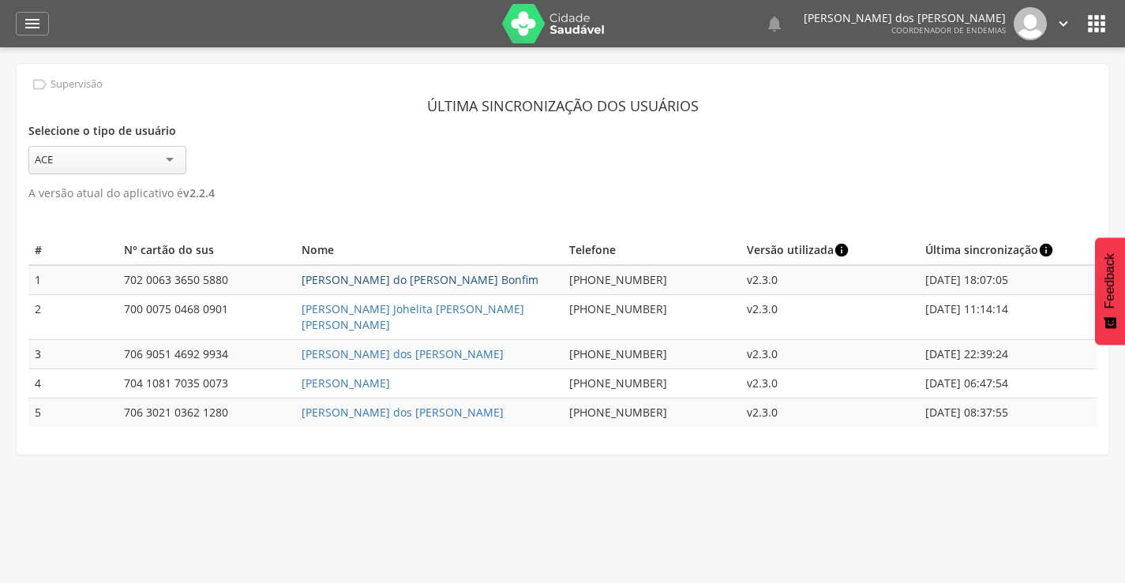
click at [369, 279] on link "[PERSON_NAME] do [PERSON_NAME] Bonfim" at bounding box center [420, 279] width 237 height 15
type input "**********"
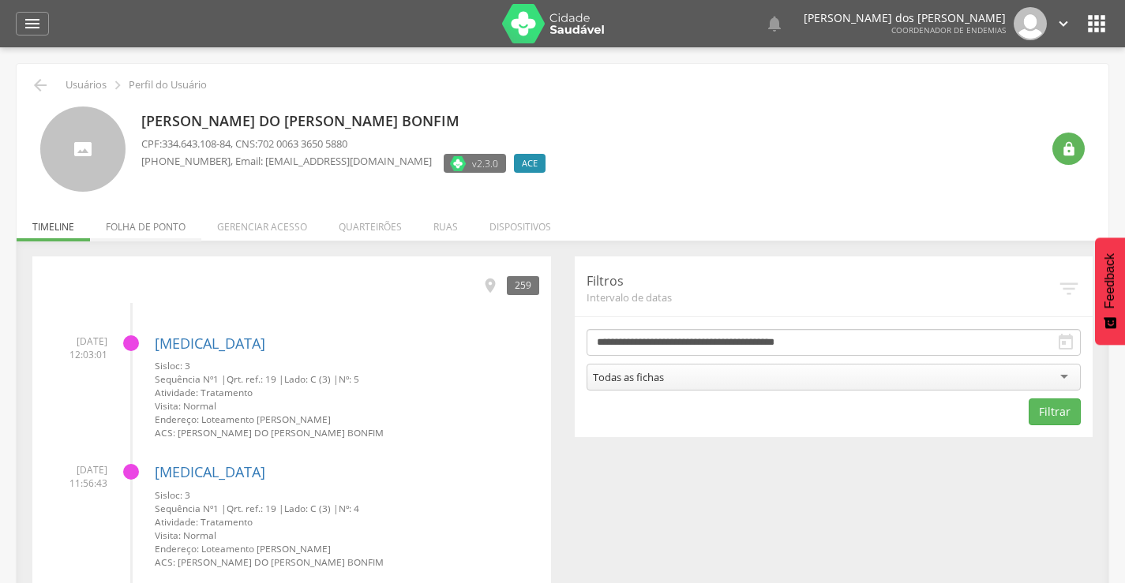
click at [159, 233] on li "Folha de ponto" at bounding box center [145, 222] width 111 height 37
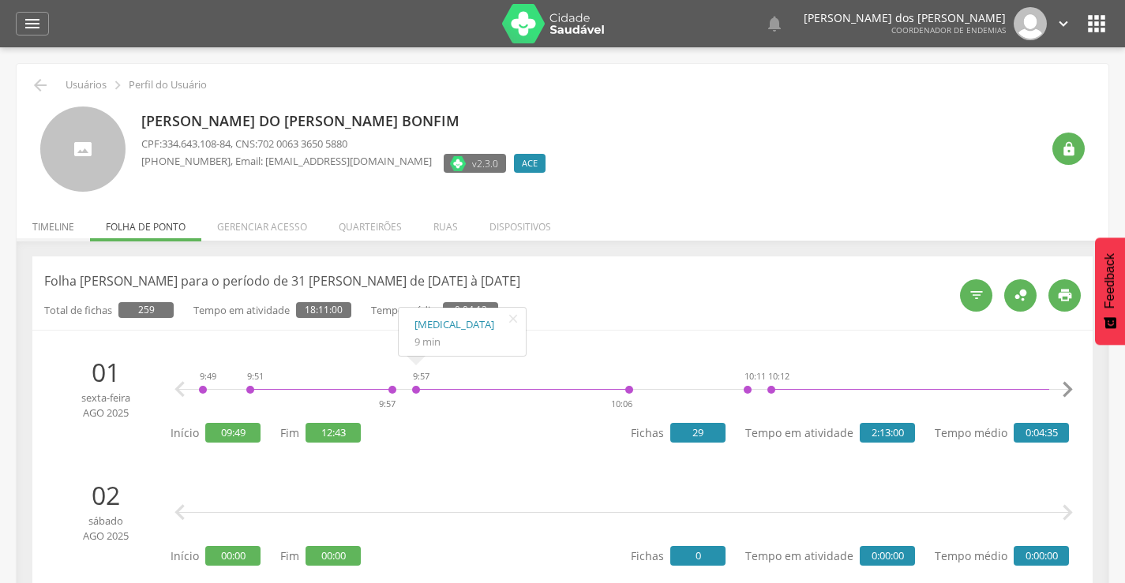
click at [65, 220] on li "Timeline" at bounding box center [53, 222] width 73 height 37
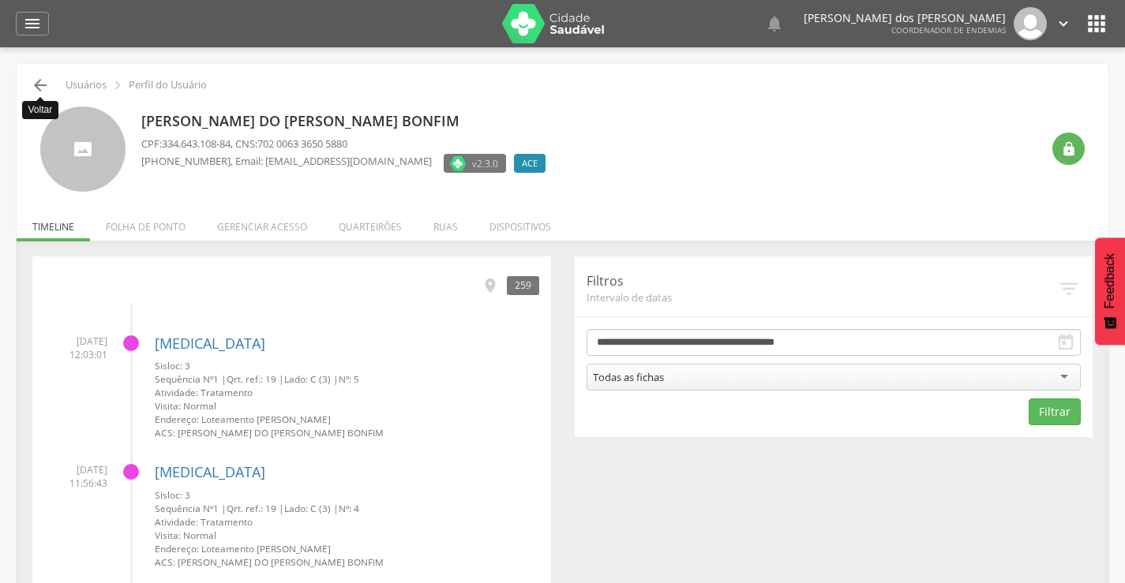
click at [42, 88] on icon "" at bounding box center [40, 85] width 19 height 19
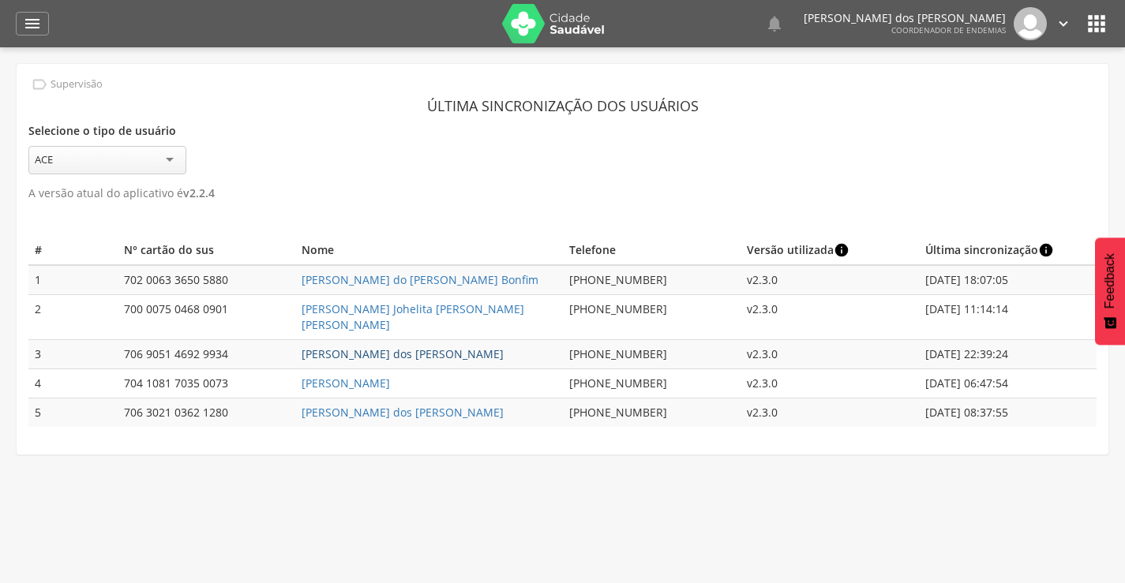
click at [391, 347] on link "[PERSON_NAME] dos [PERSON_NAME]" at bounding box center [403, 354] width 202 height 15
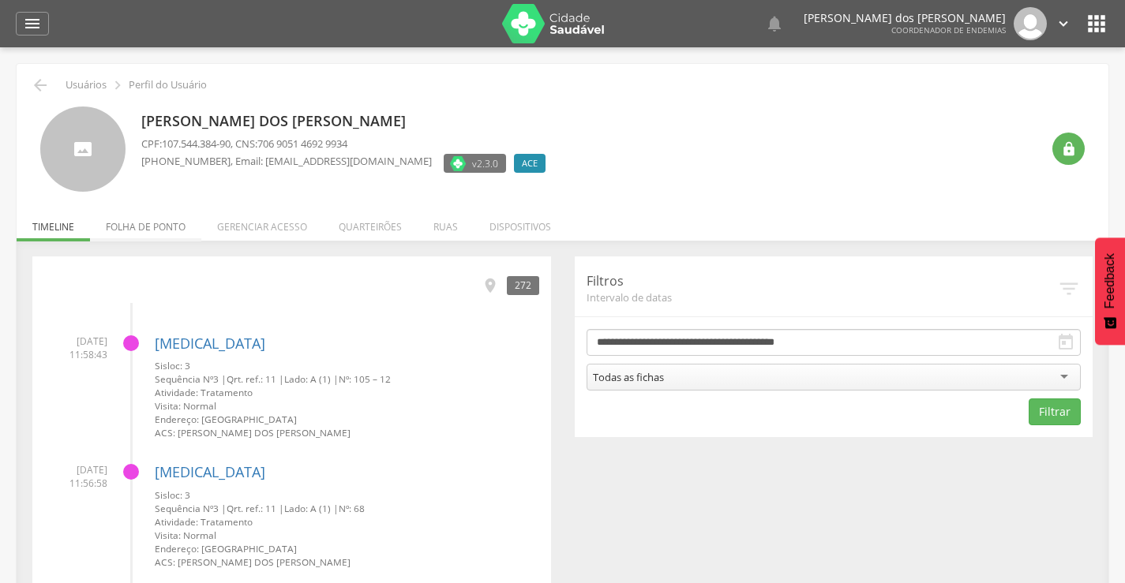
click at [155, 225] on li "Folha de ponto" at bounding box center [145, 222] width 111 height 37
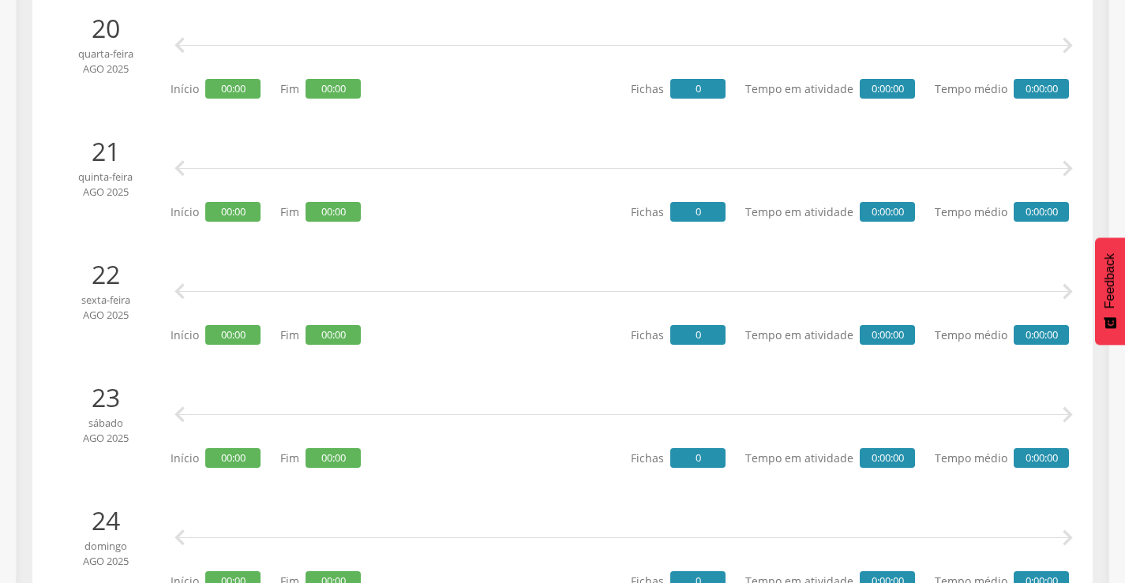
scroll to position [2290, 0]
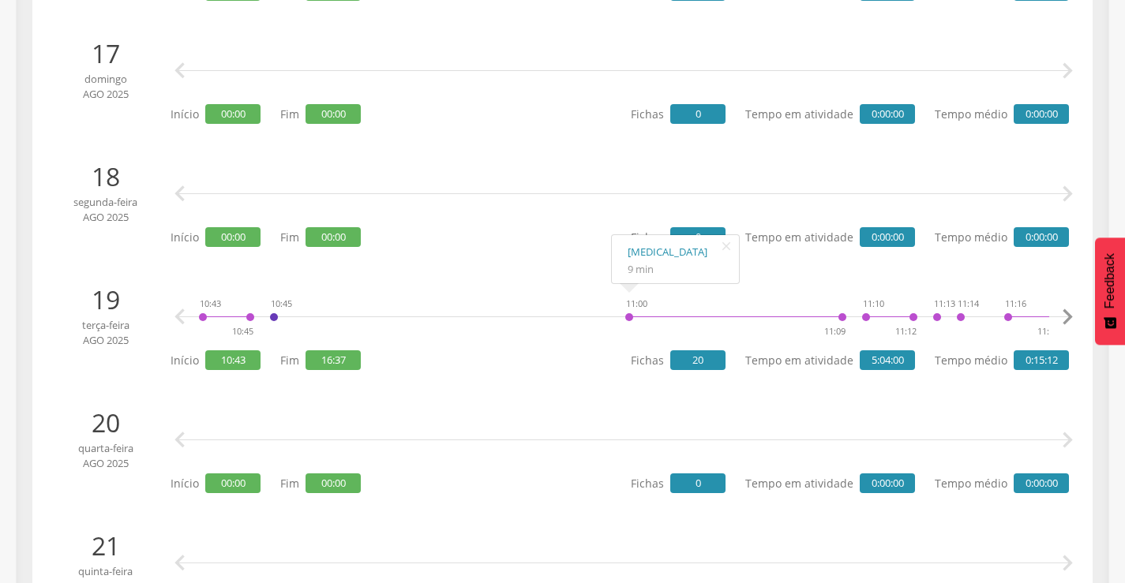
click at [839, 316] on div at bounding box center [735, 306] width 213 height 24
click at [842, 313] on div at bounding box center [735, 306] width 213 height 24
click at [249, 317] on div at bounding box center [226, 306] width 47 height 24
click at [273, 316] on div "10:45" at bounding box center [273, 317] width 9 height 47
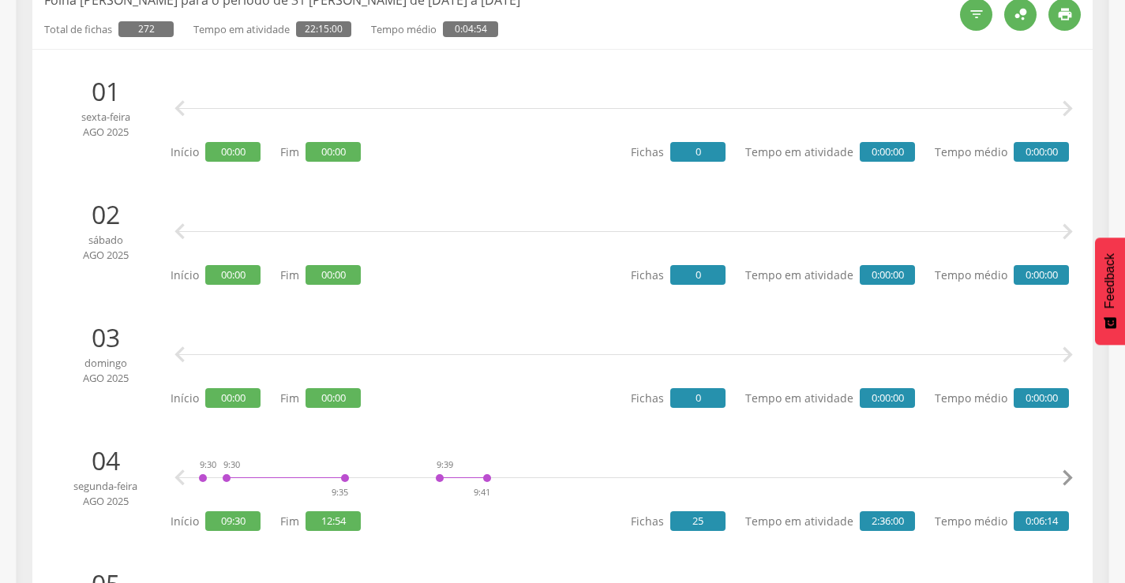
scroll to position [0, 0]
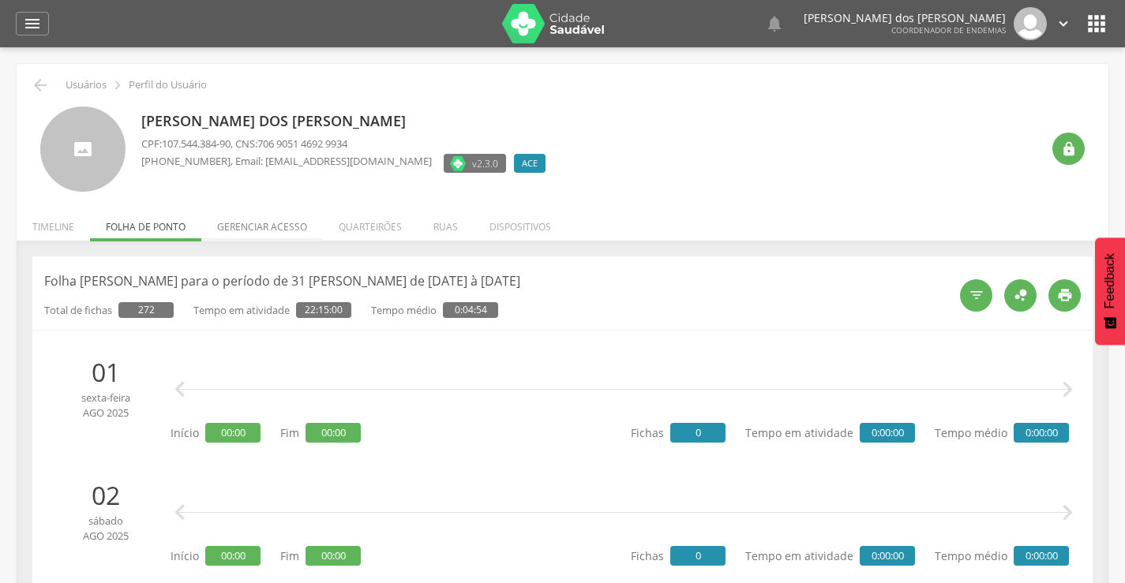
click at [266, 227] on li "Gerenciar acesso" at bounding box center [262, 222] width 122 height 37
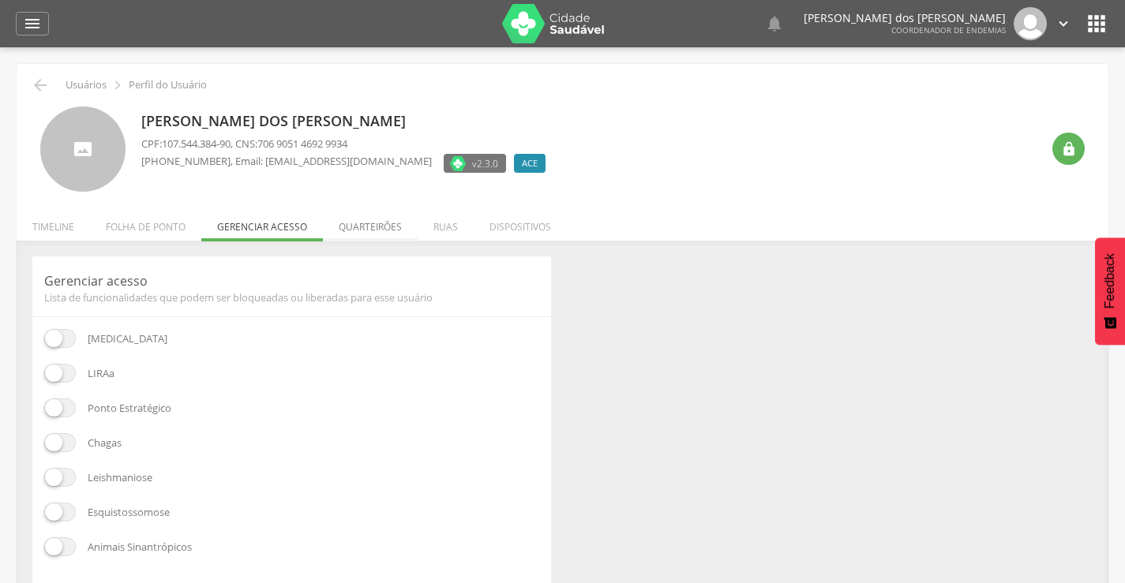
click at [371, 227] on li "Quarteirões" at bounding box center [370, 222] width 95 height 37
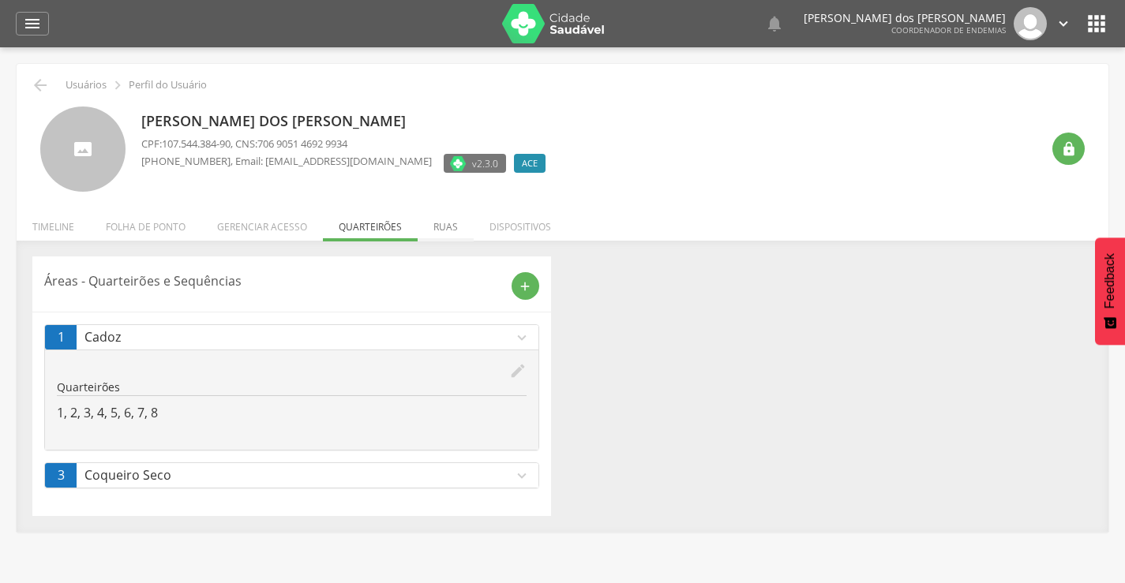
click at [452, 231] on li "Ruas" at bounding box center [446, 222] width 56 height 37
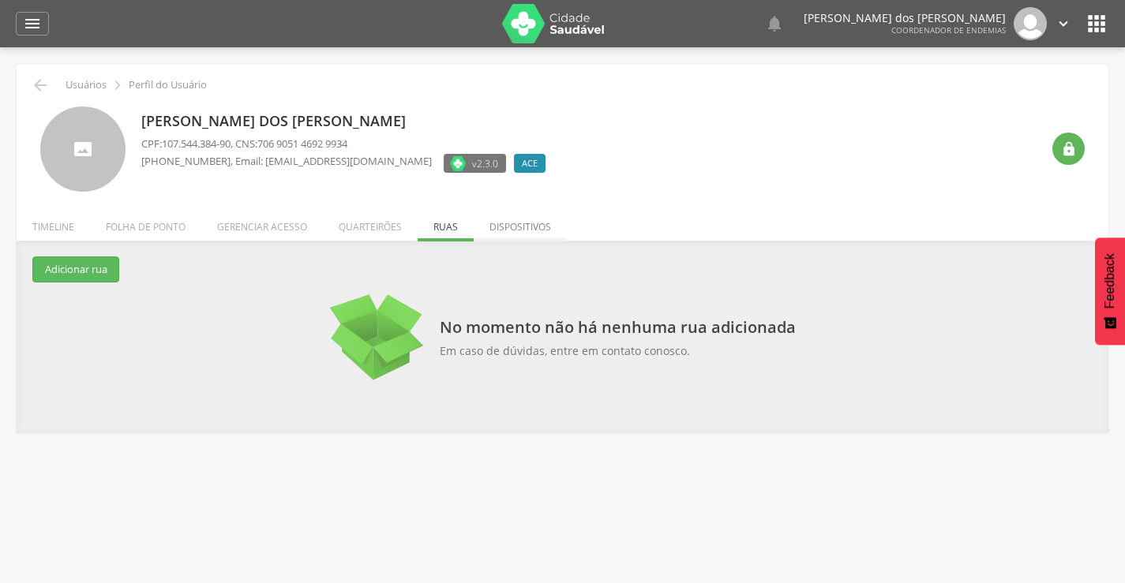
click at [505, 227] on li "Dispositivos" at bounding box center [520, 222] width 93 height 37
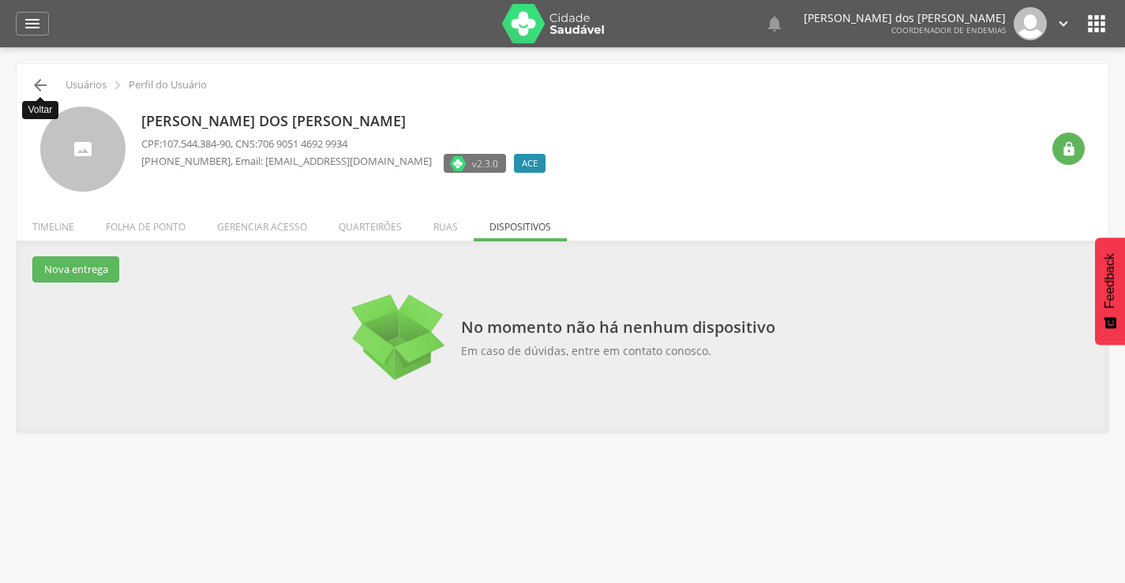
click at [39, 87] on icon "" at bounding box center [40, 85] width 19 height 19
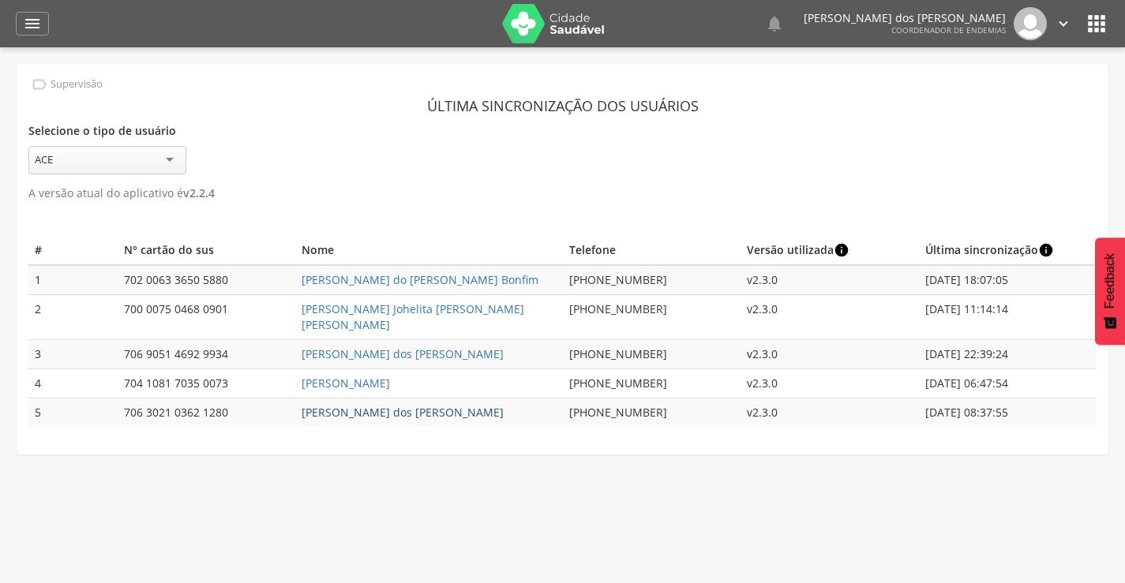
click at [339, 405] on link "[PERSON_NAME] dos [PERSON_NAME]" at bounding box center [403, 412] width 202 height 15
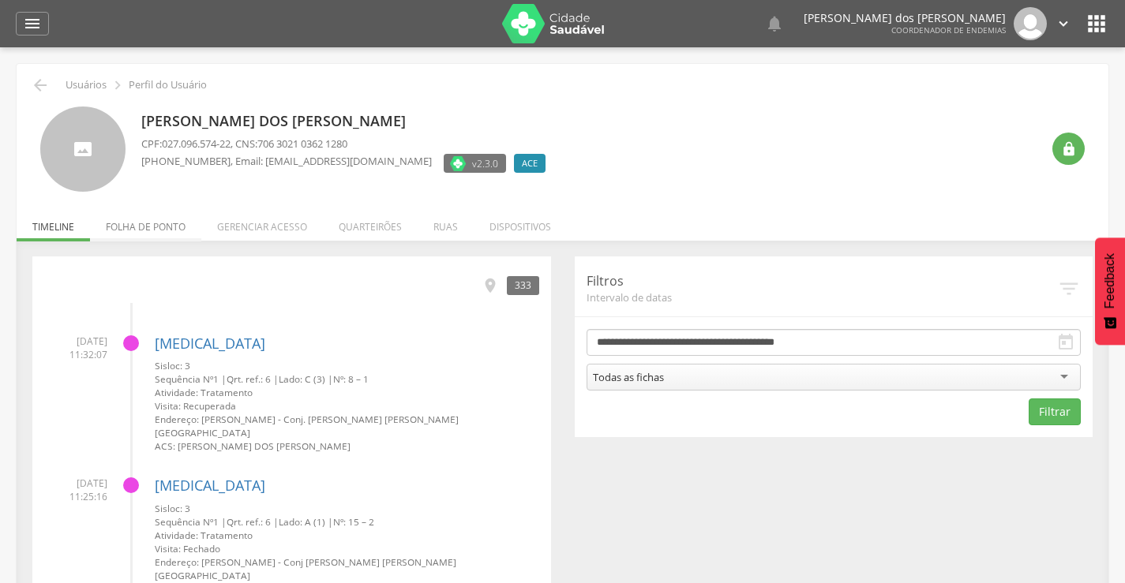
click at [151, 234] on li "Folha de ponto" at bounding box center [145, 222] width 111 height 37
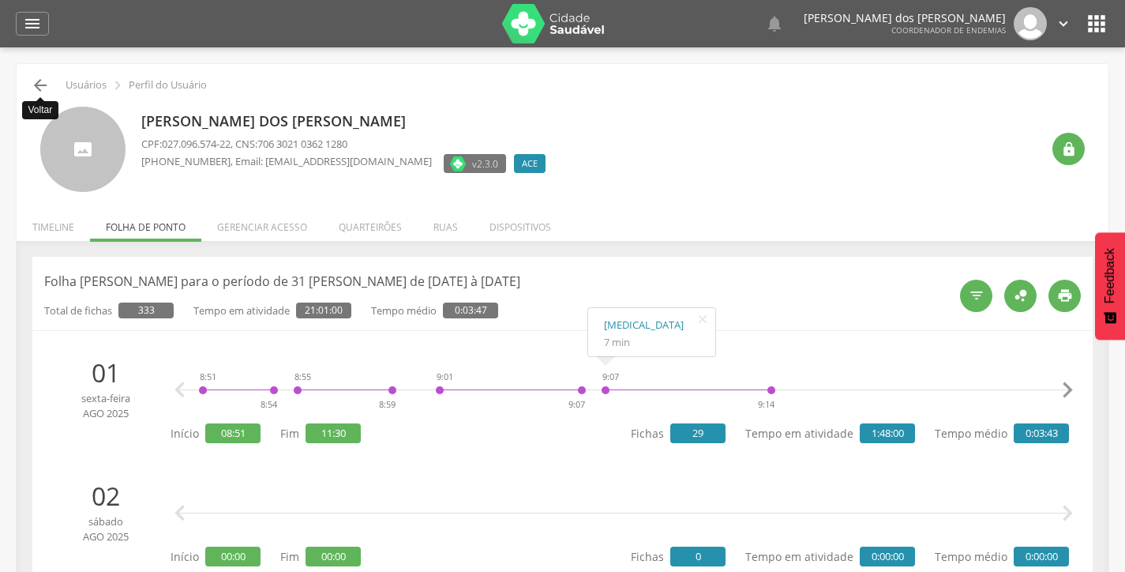
click at [37, 86] on icon "" at bounding box center [40, 85] width 19 height 19
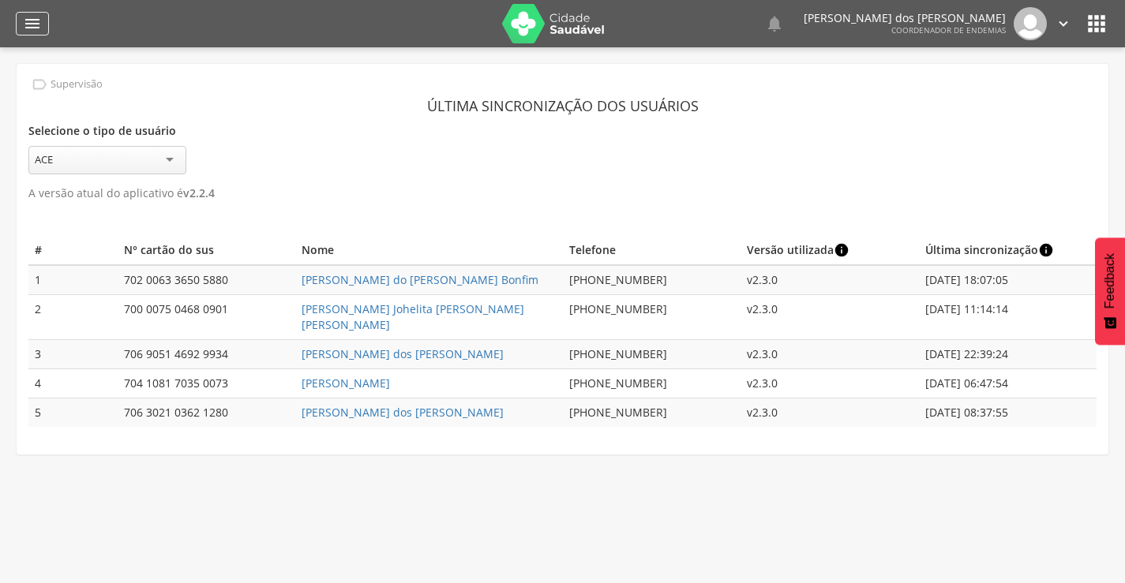
click at [33, 24] on icon "" at bounding box center [32, 23] width 19 height 19
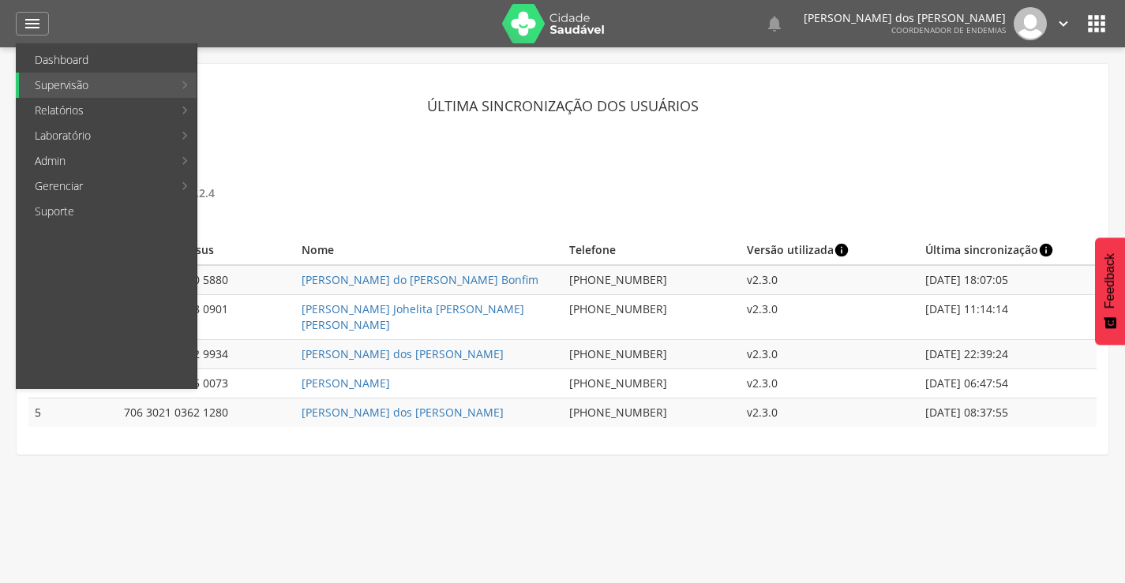
click at [253, 73] on link "Ruas" at bounding box center [290, 85] width 178 height 25
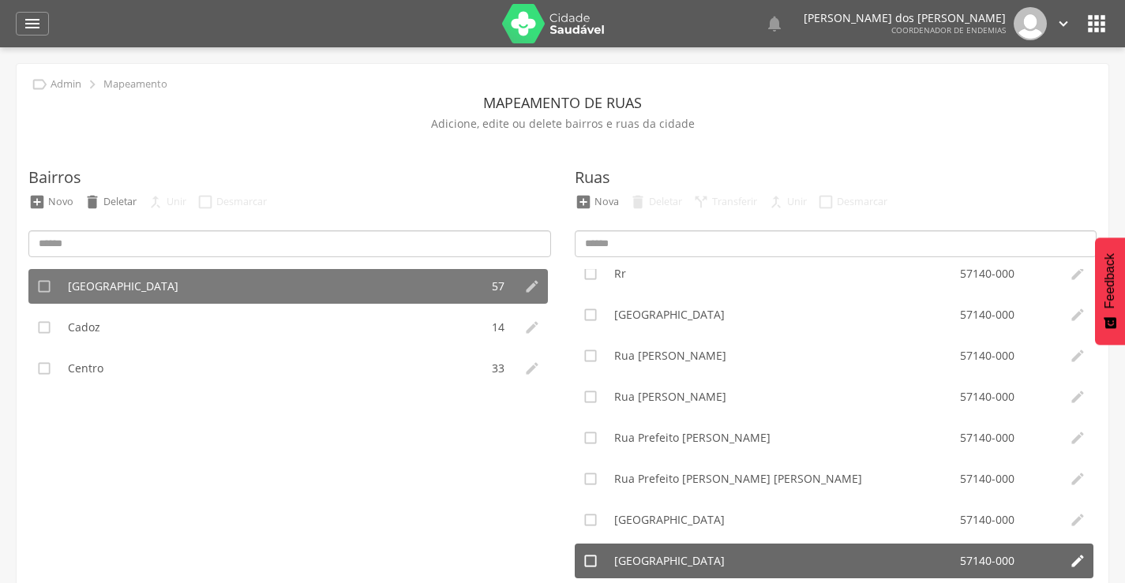
scroll to position [105, 0]
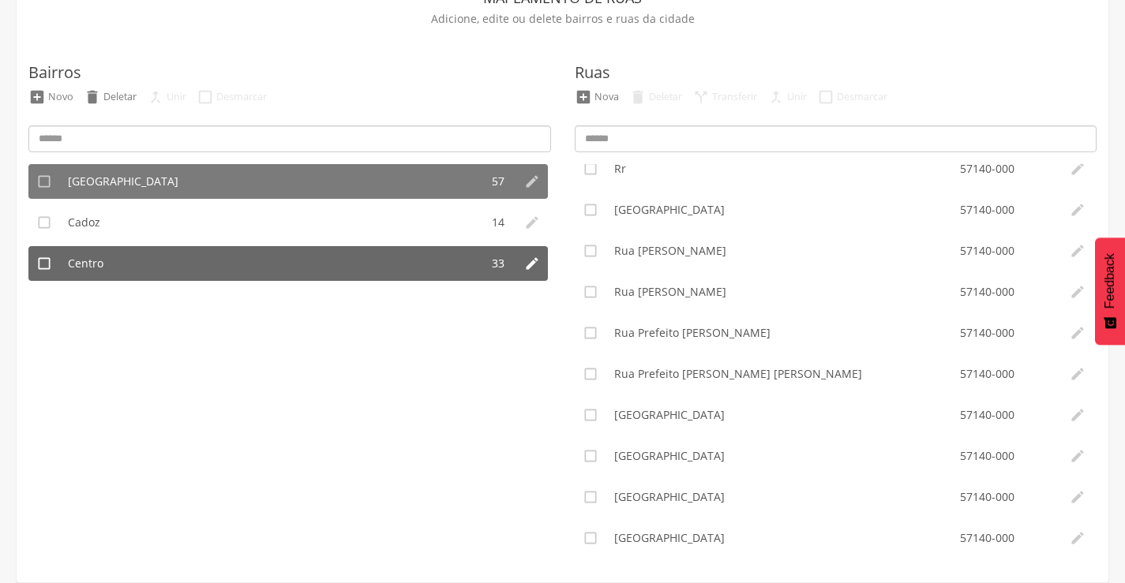
click at [188, 265] on li "Centro" at bounding box center [270, 263] width 420 height 35
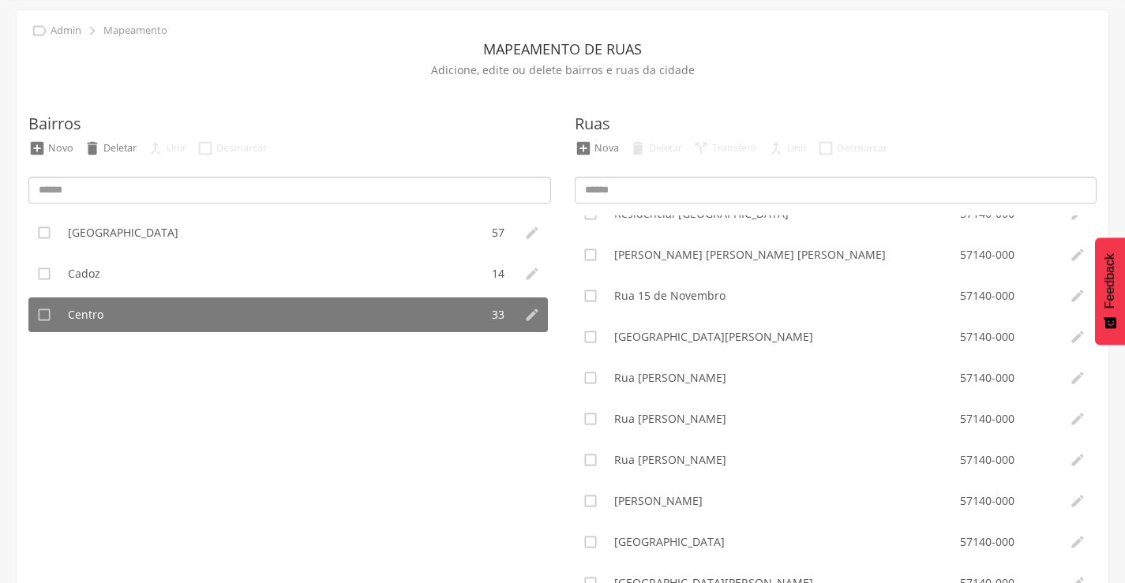
scroll to position [0, 0]
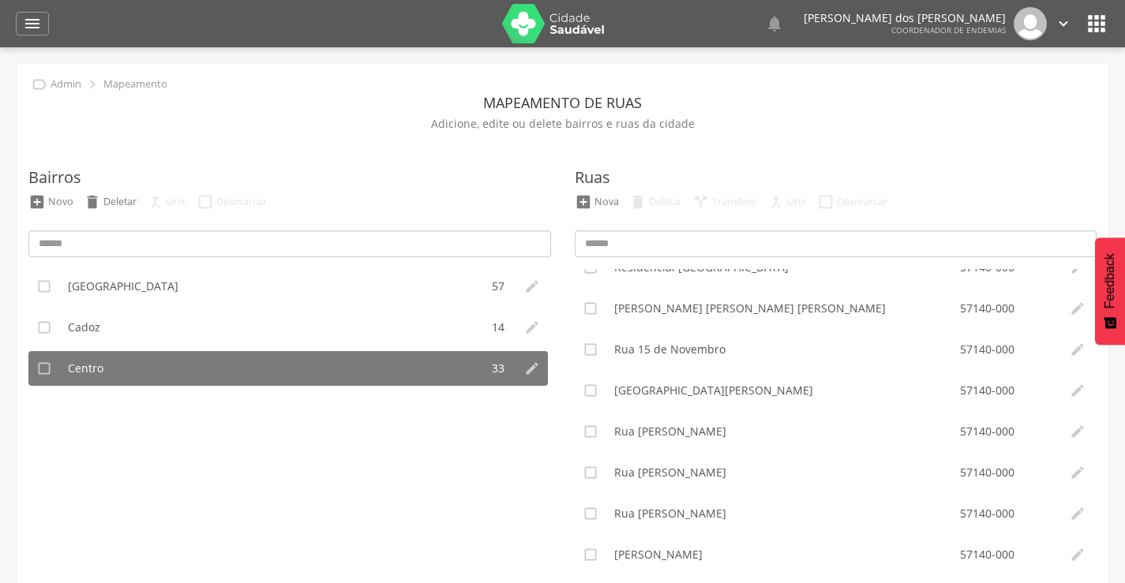
click at [1061, 21] on icon "" at bounding box center [1063, 23] width 17 height 17
click at [966, 96] on link "Sair" at bounding box center [1009, 91] width 125 height 20
